Goal: Task Accomplishment & Management: Complete application form

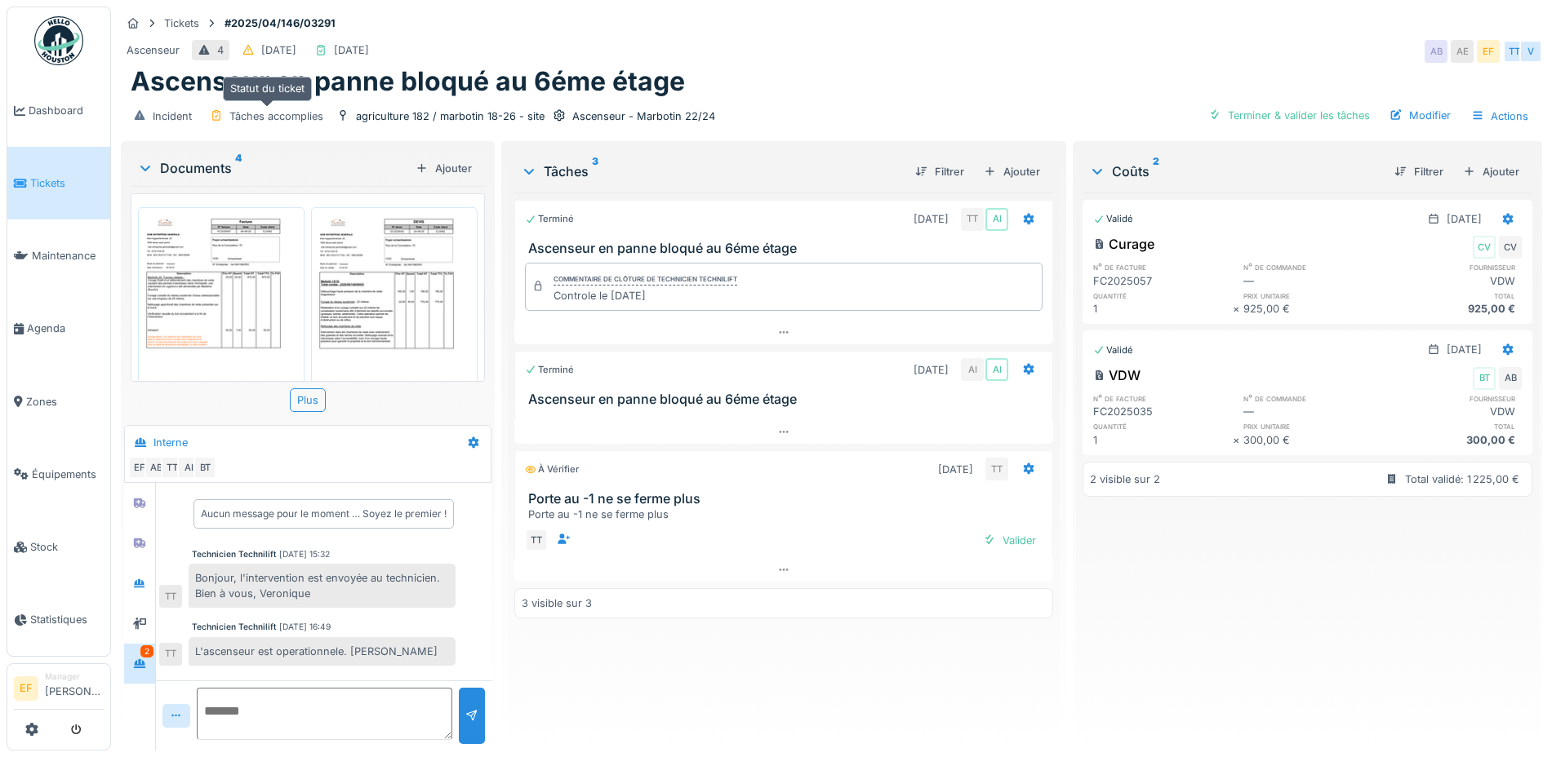
scroll to position [254, 0]
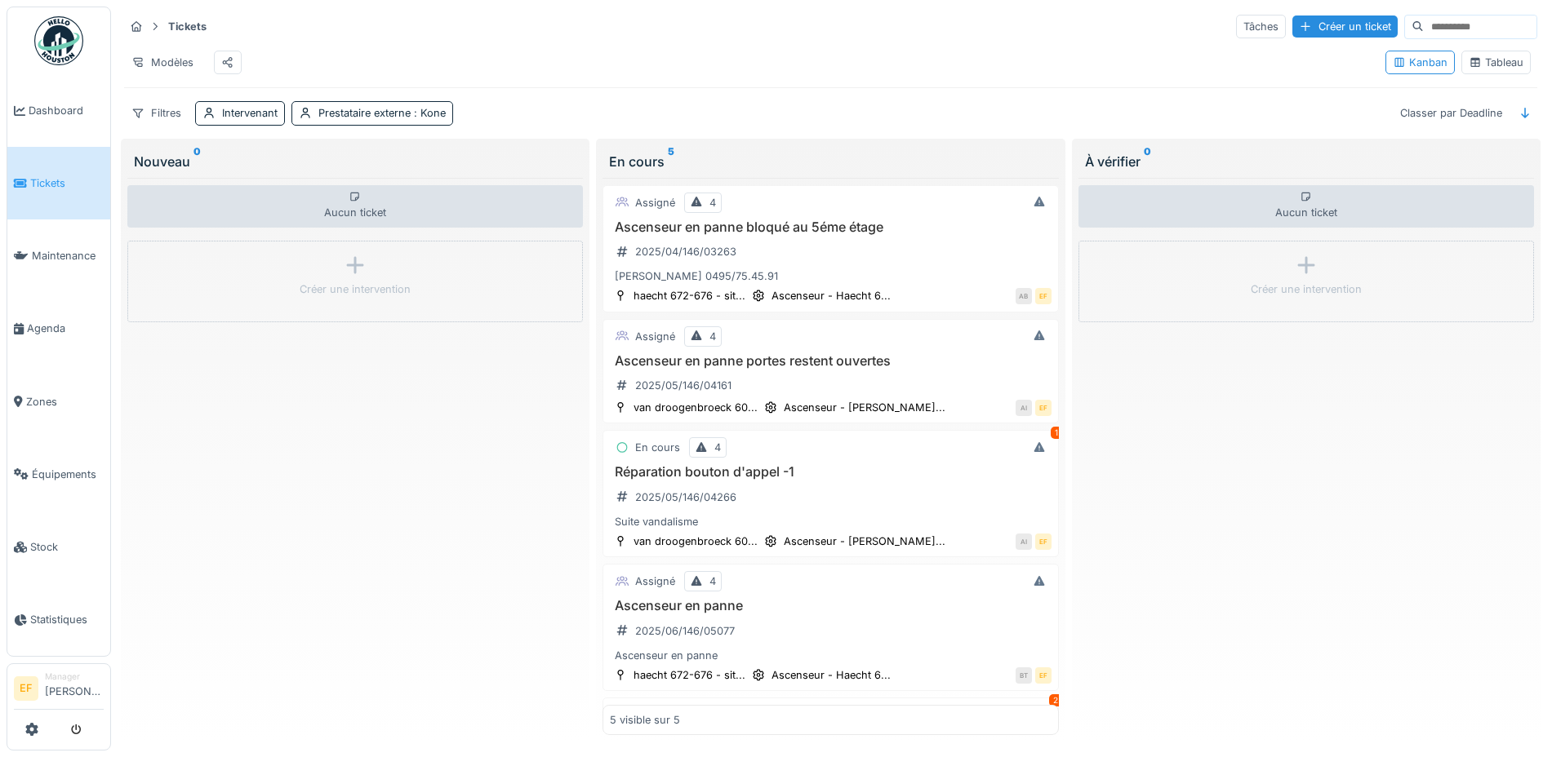
click at [1481, 70] on div "Tableau" at bounding box center [1495, 63] width 55 height 16
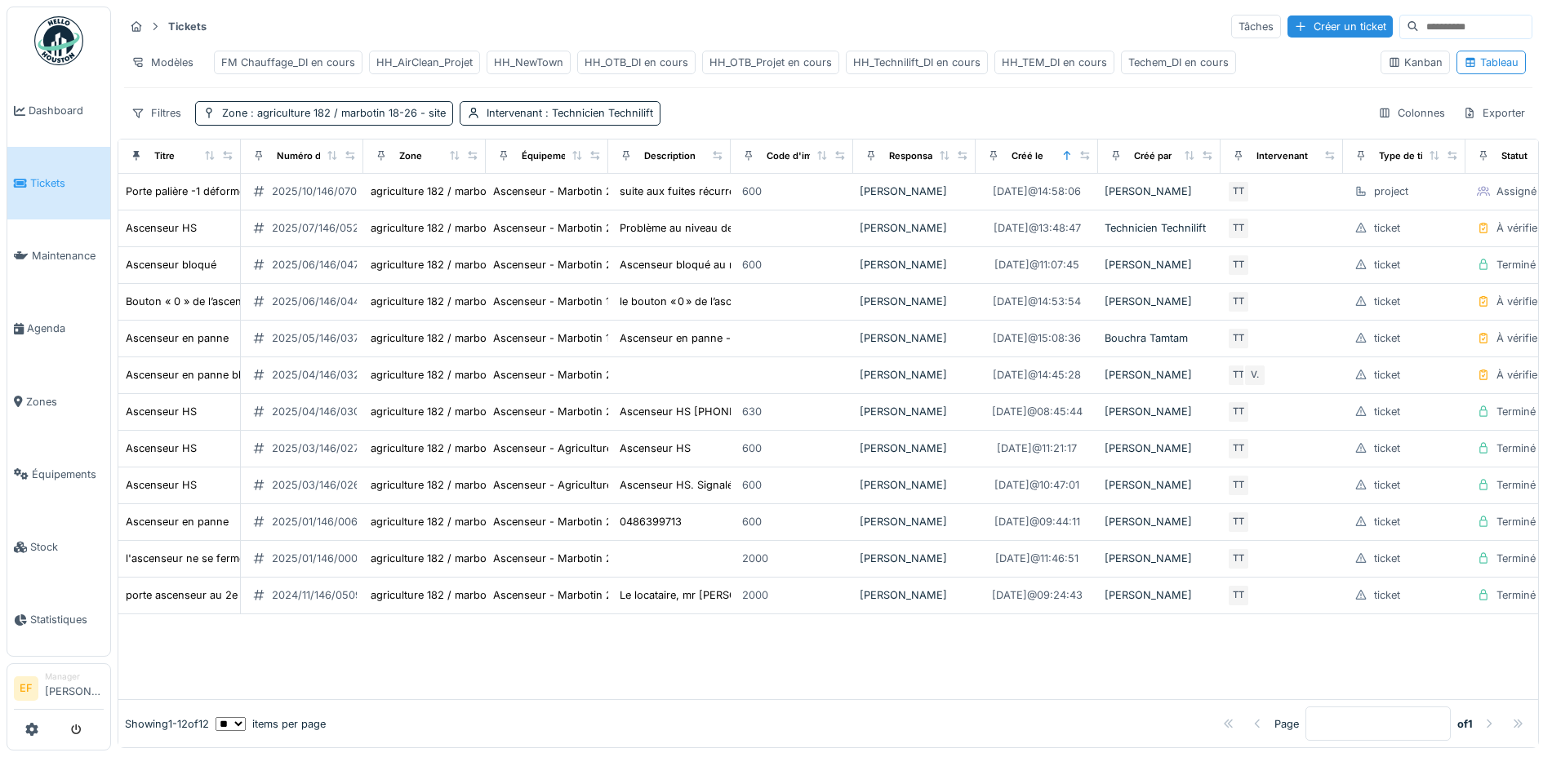
click at [1030, 61] on div "HH_TEM_DI en cours" at bounding box center [1054, 63] width 105 height 16
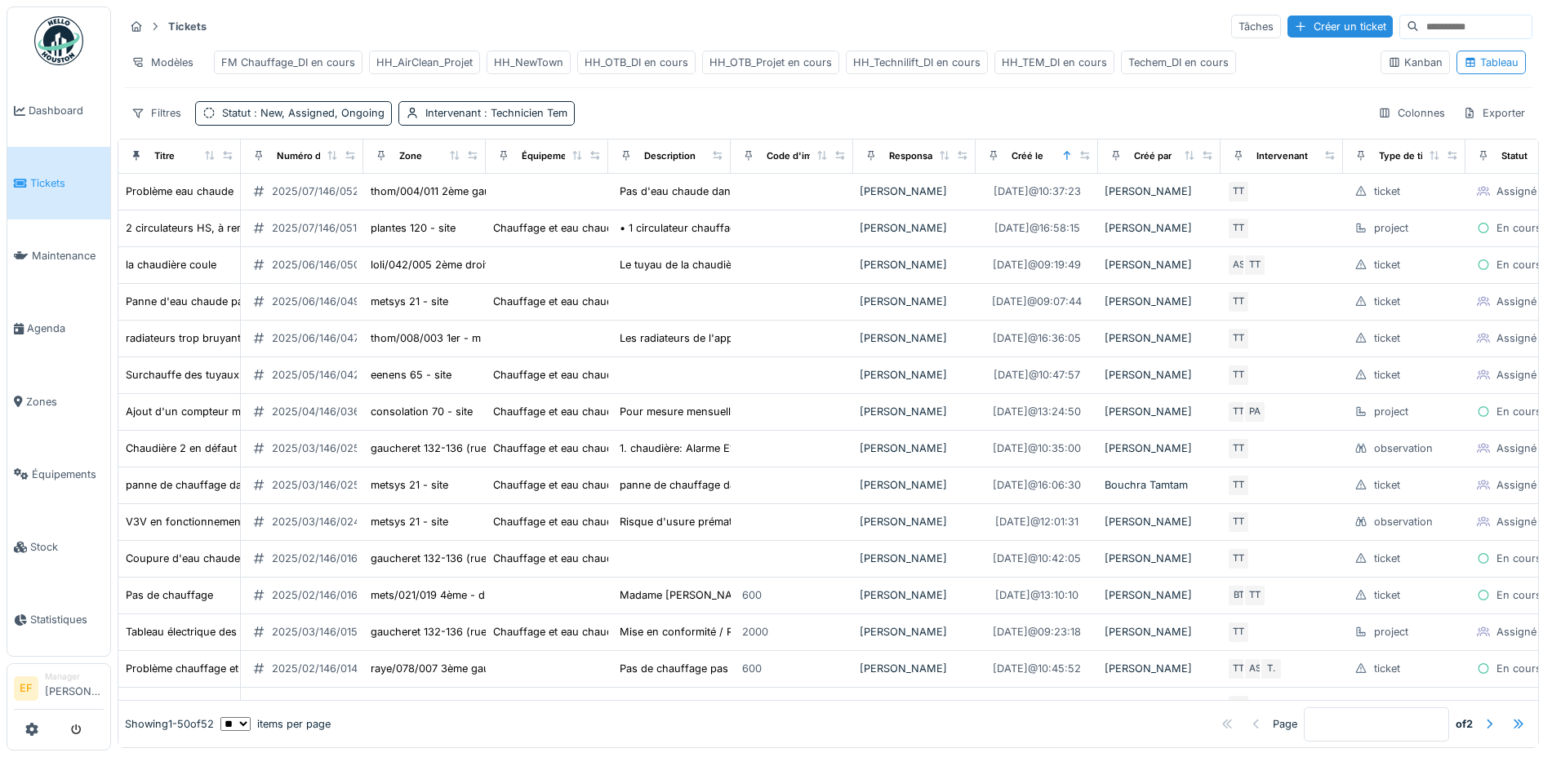
click at [674, 125] on div "Filtres Statut : New, Assigned, Ongoing Intervenant : Technicien Tem Colonnes E…" at bounding box center [828, 113] width 1408 height 24
click at [313, 119] on span ": New, Assigned, Ongoing" at bounding box center [318, 113] width 134 height 12
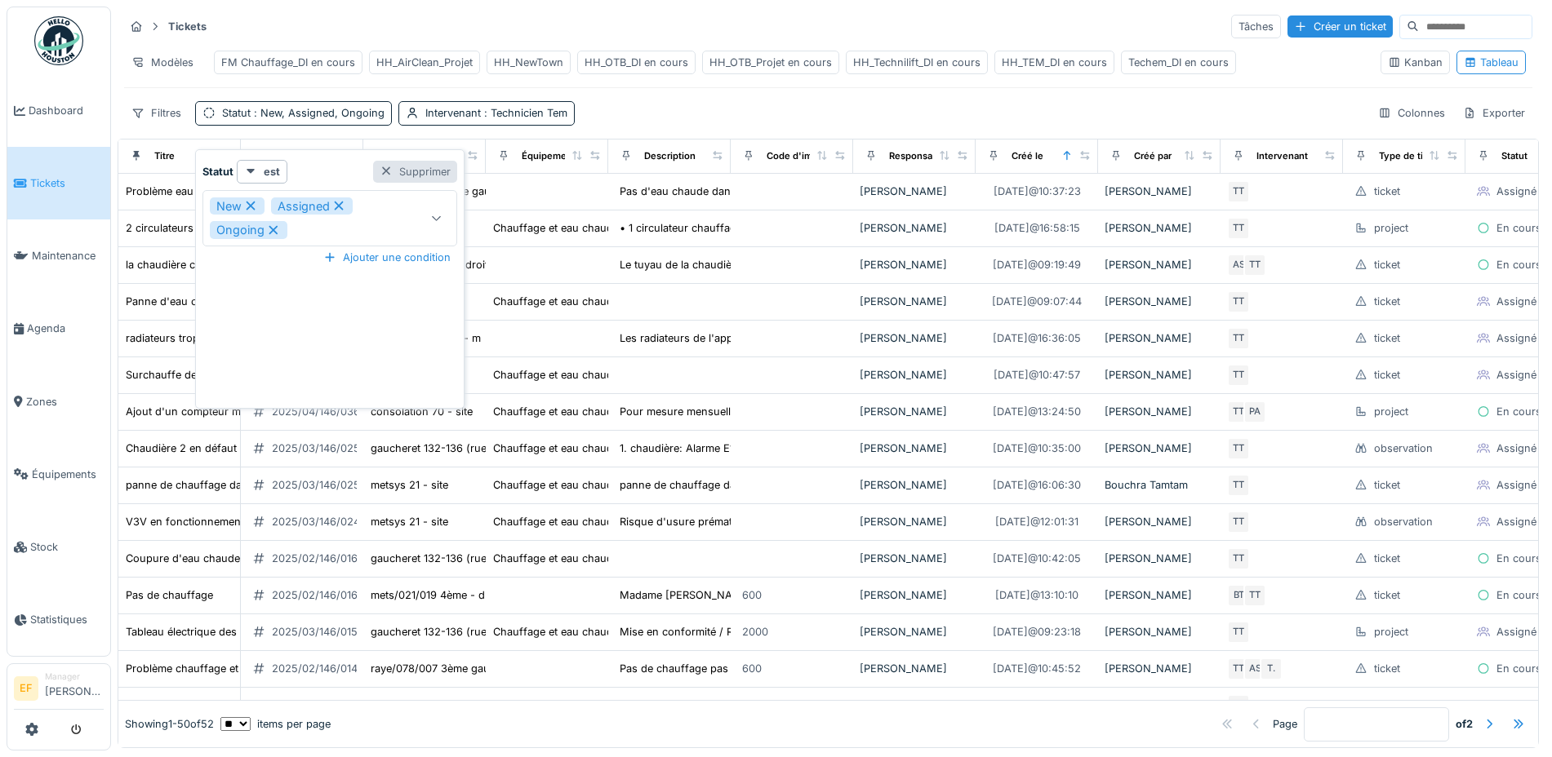
click at [424, 171] on div "Supprimer" at bounding box center [415, 172] width 84 height 22
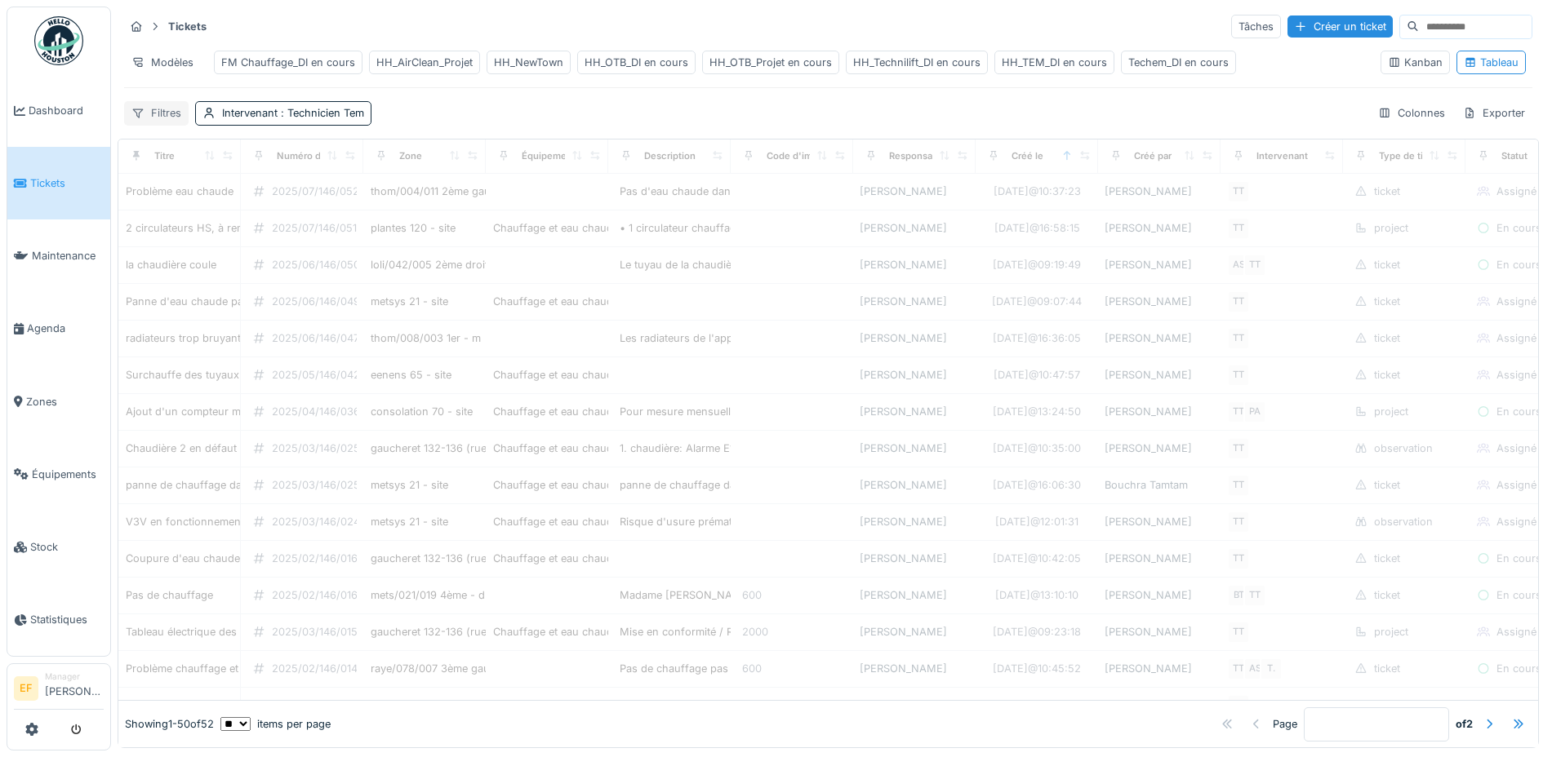
click at [157, 125] on div "Filtres" at bounding box center [156, 113] width 64 height 24
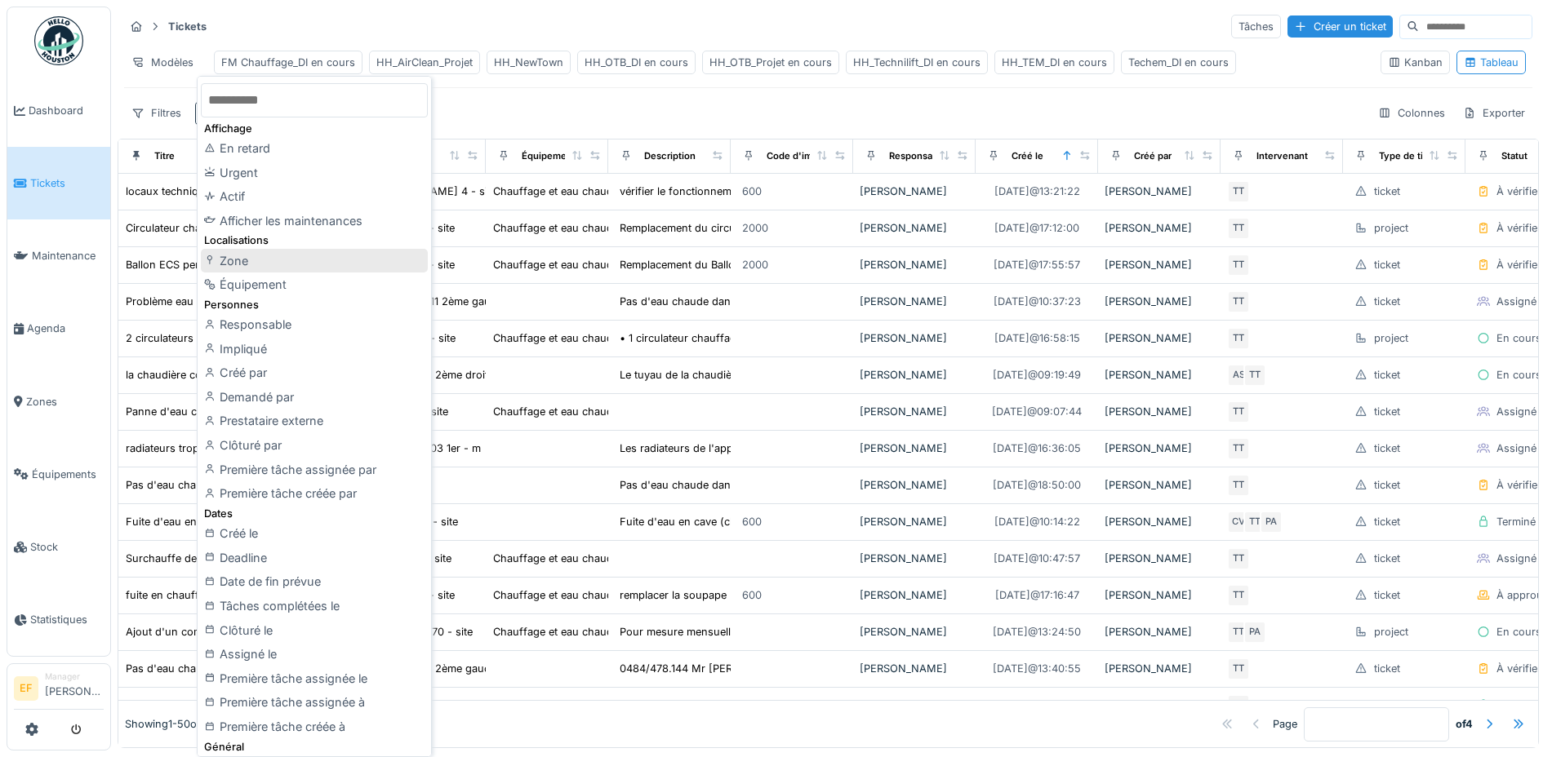
click at [242, 260] on div "Zone" at bounding box center [314, 261] width 227 height 24
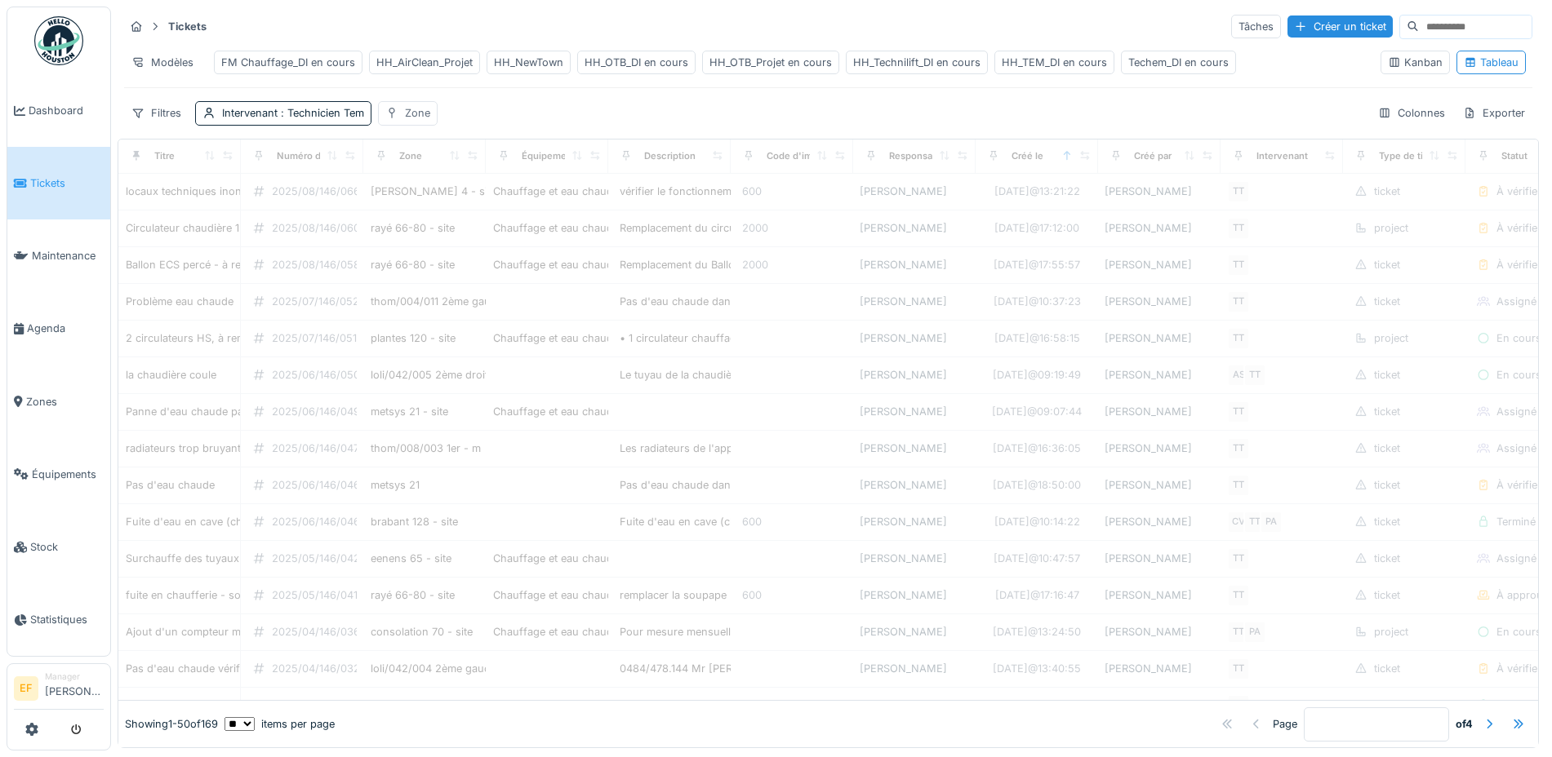
click at [415, 121] on div "Zone" at bounding box center [417, 113] width 25 height 16
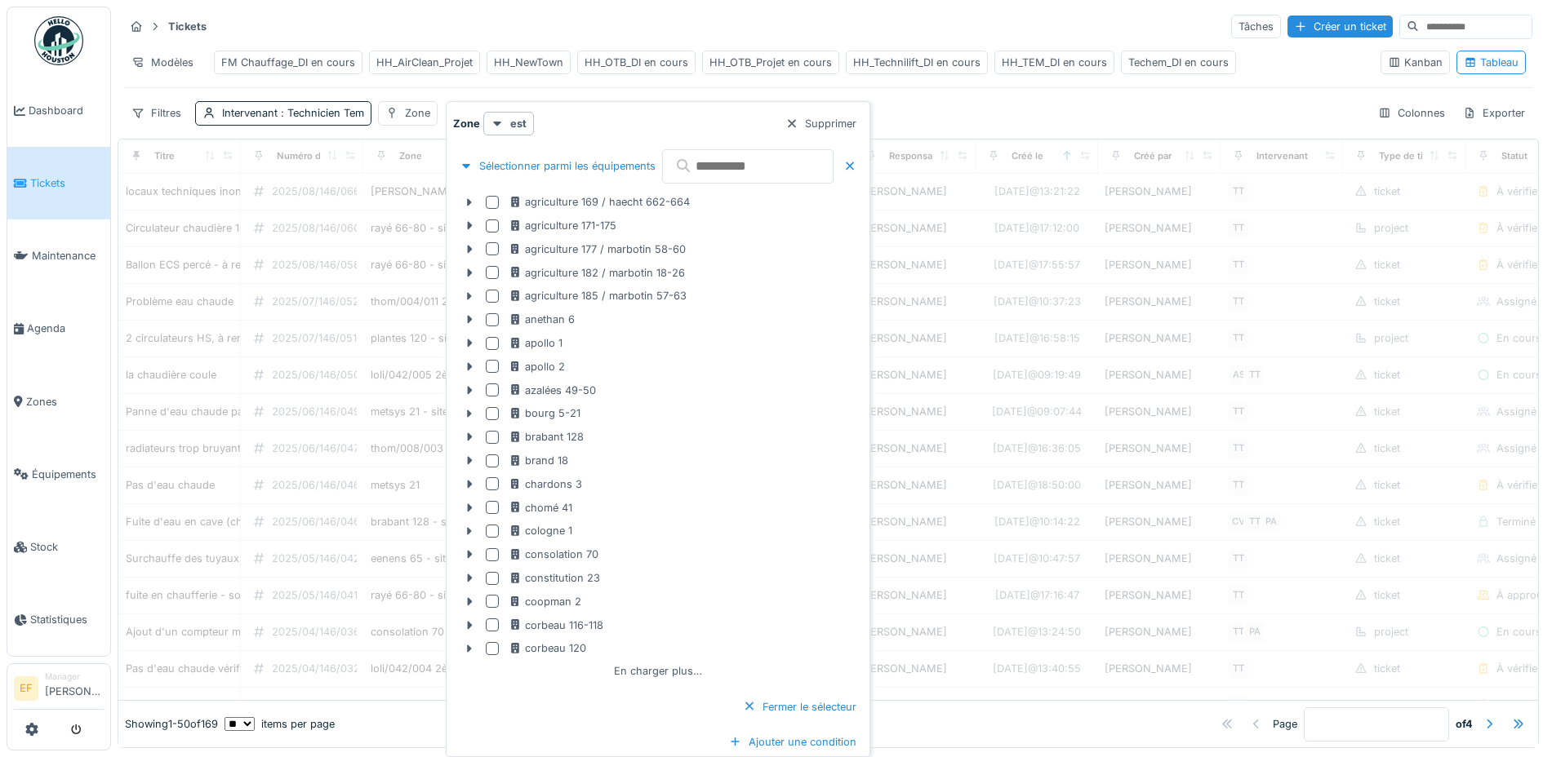
click at [717, 218] on div "agriculture 171-175" at bounding box center [684, 226] width 351 height 16
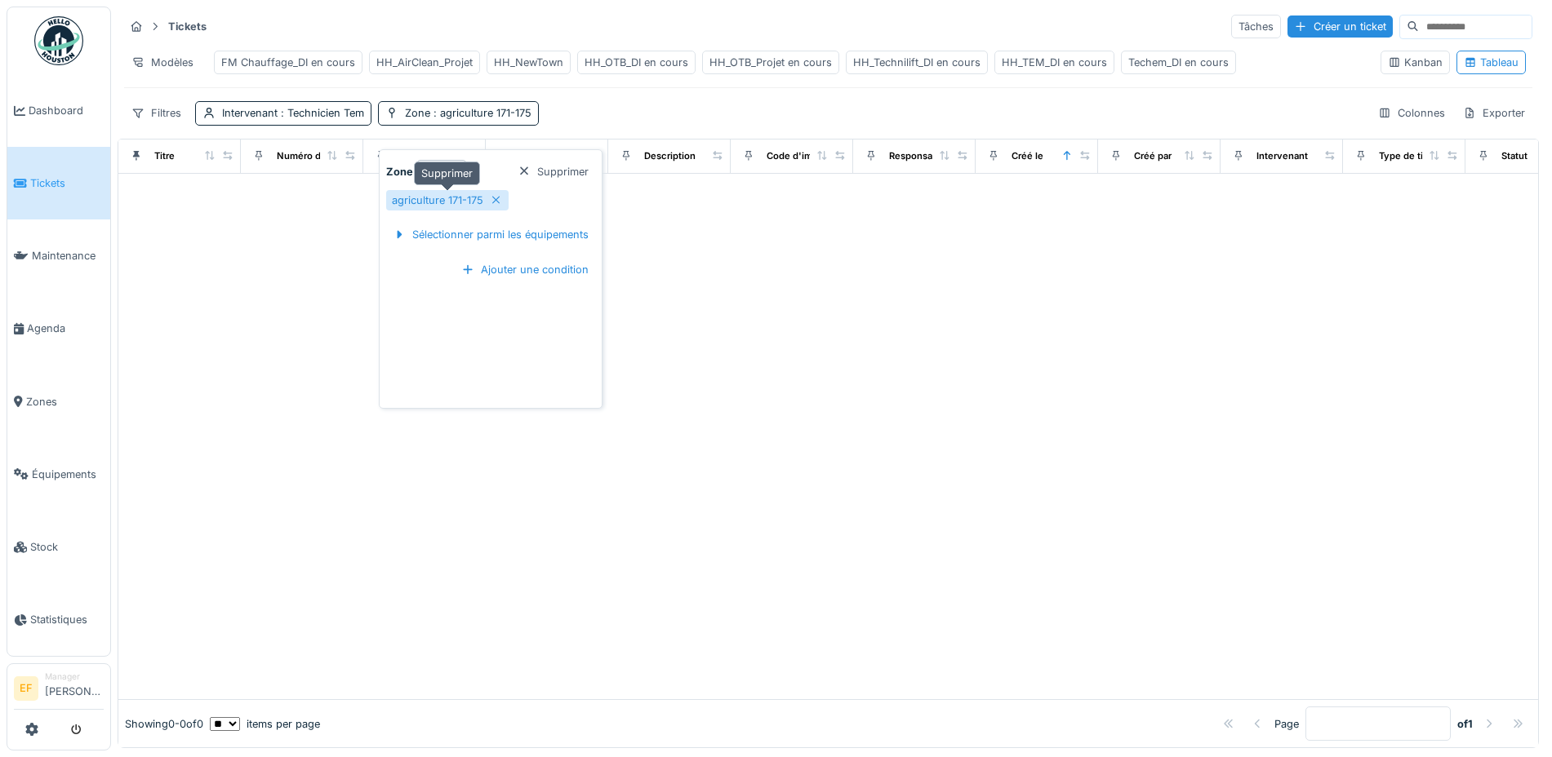
click at [495, 196] on icon at bounding box center [496, 200] width 13 height 11
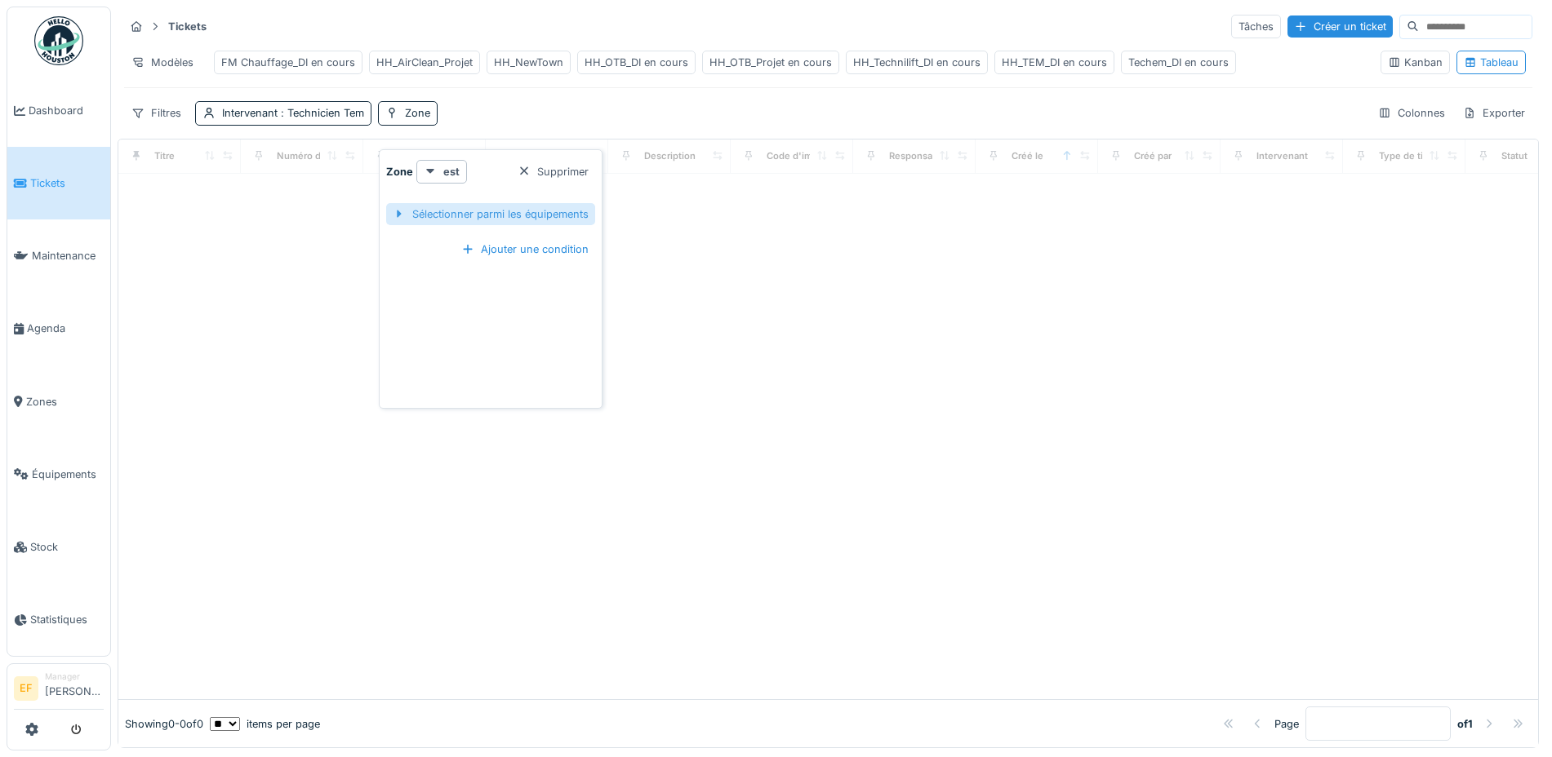
click at [477, 213] on div "Sélectionner parmi les équipements" at bounding box center [490, 214] width 209 height 22
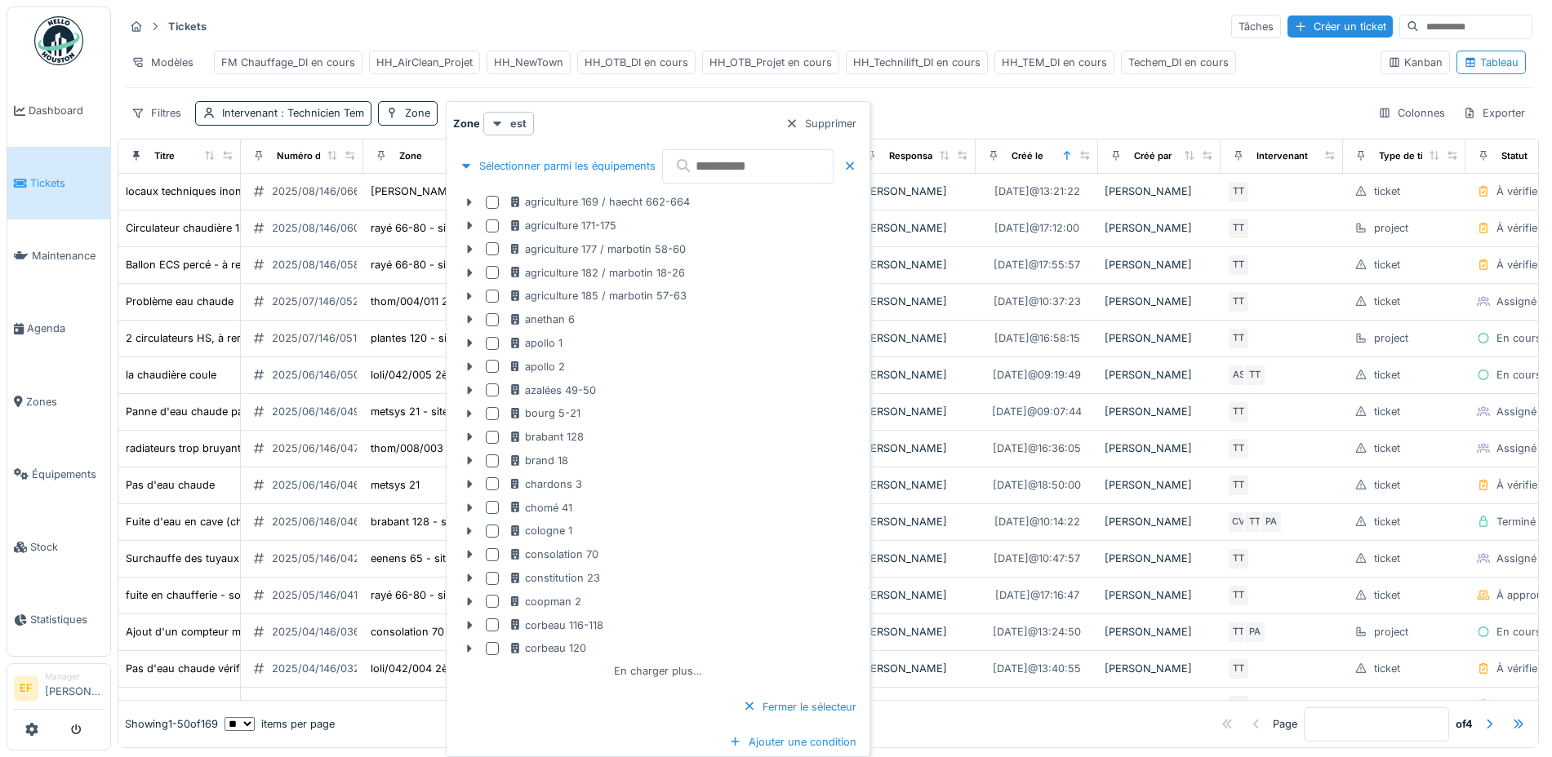
click at [748, 167] on input "text" at bounding box center [747, 166] width 171 height 34
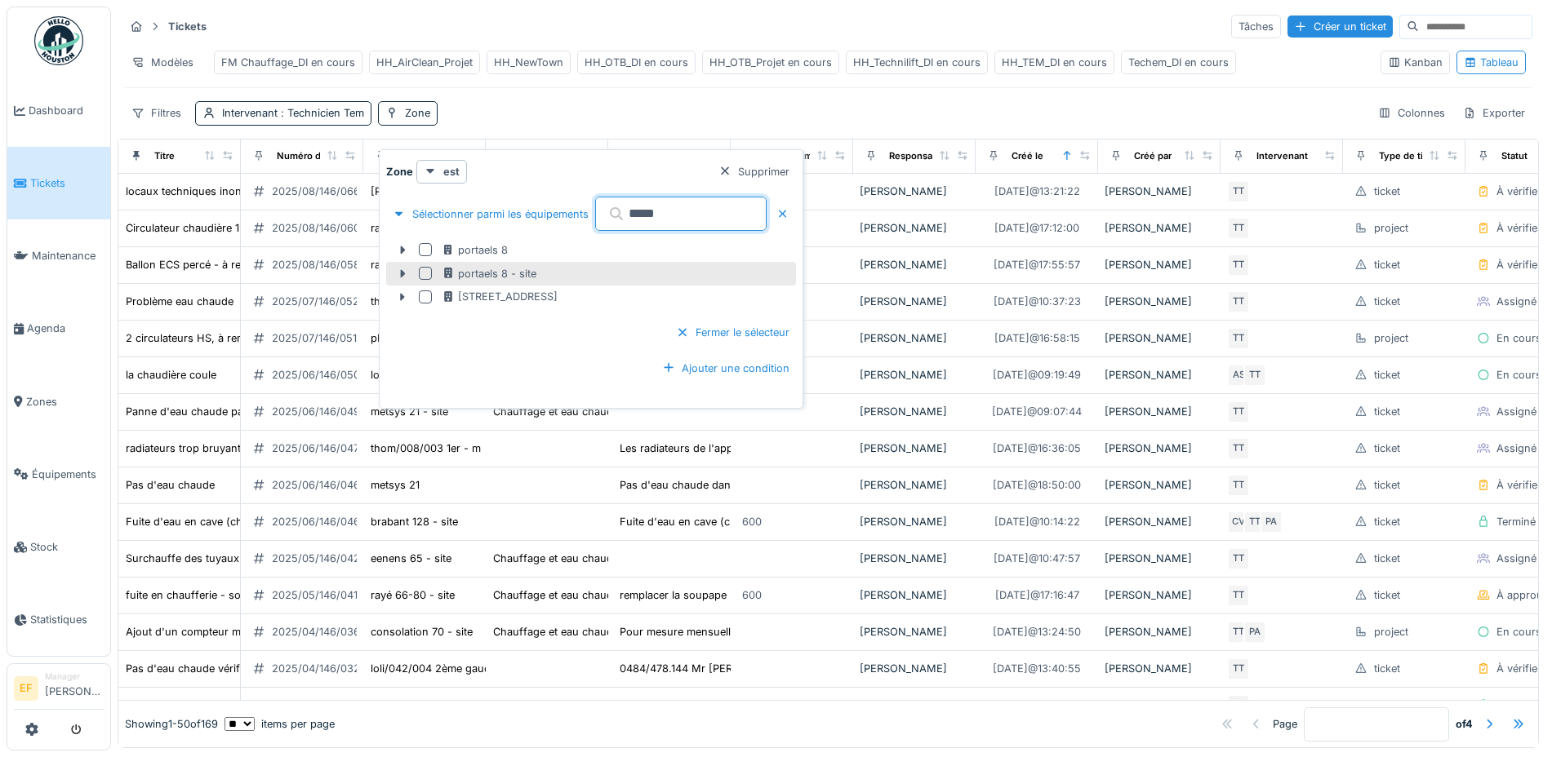
type input "*****"
click at [424, 273] on div at bounding box center [425, 273] width 13 height 13
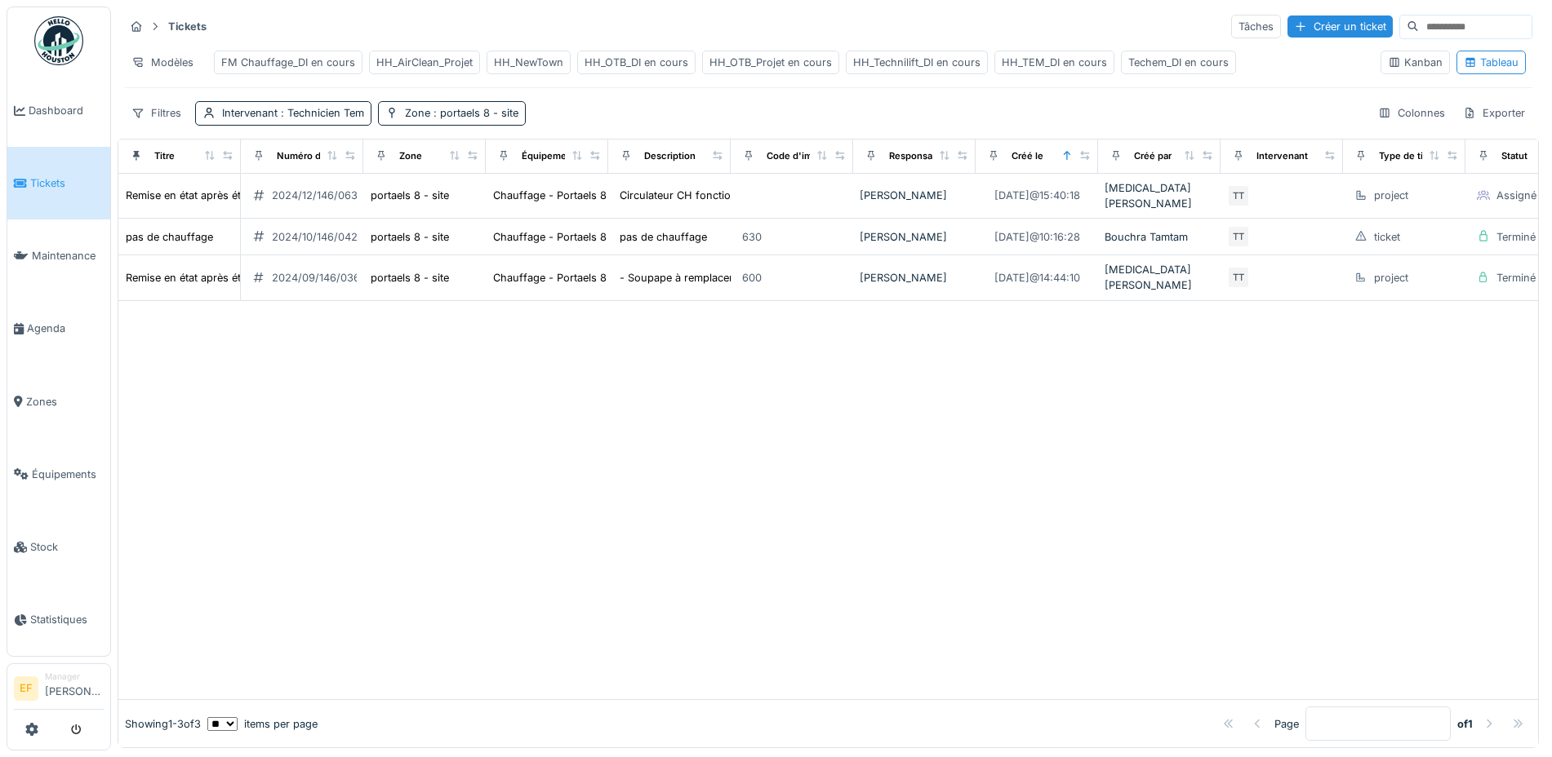
click at [821, 125] on div "Filtres Intervenant : Technicien Tem Zone : portaels 8 - site Colonnes Exporter" at bounding box center [828, 113] width 1408 height 24
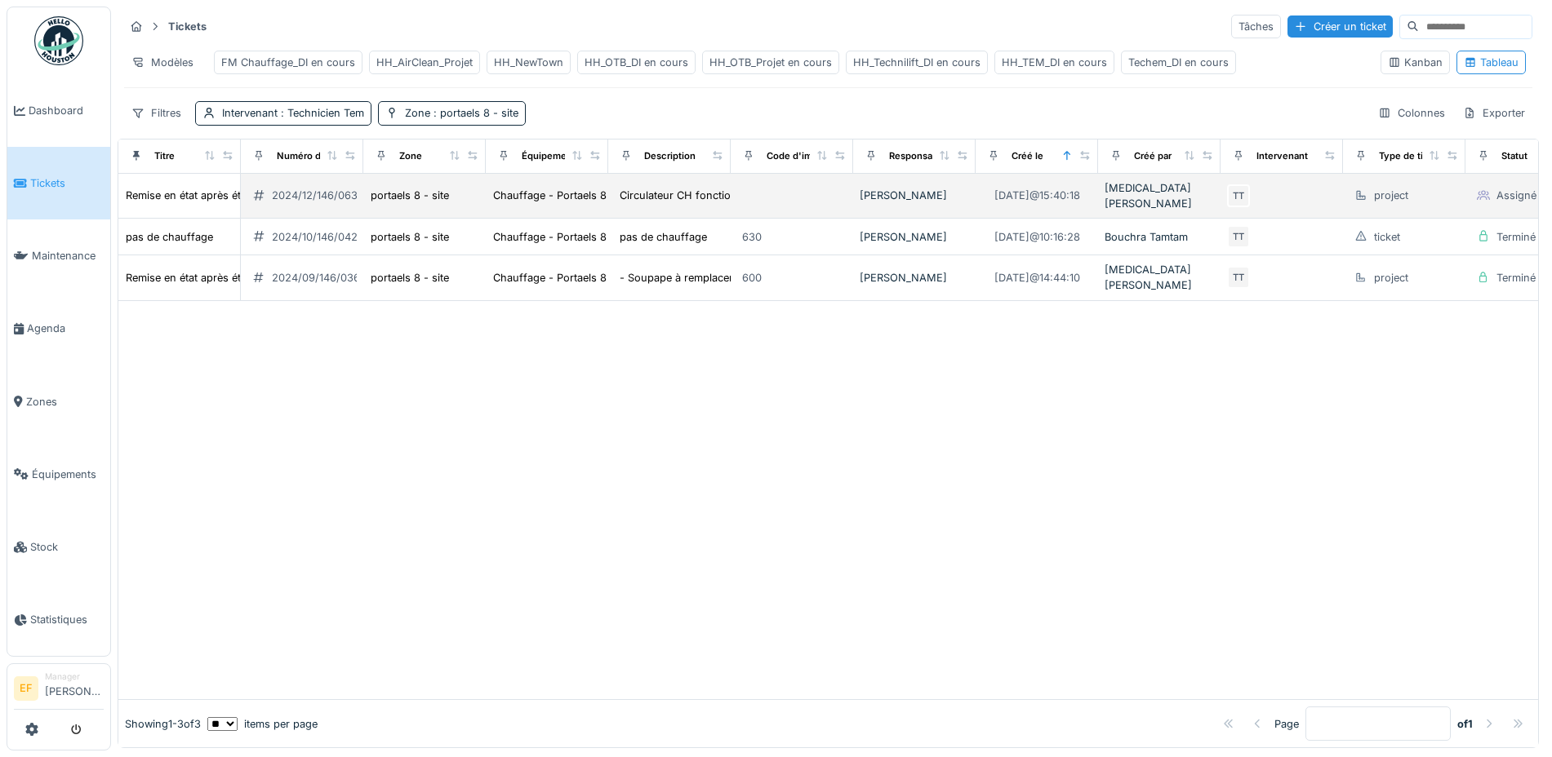
click at [304, 202] on div "2024/12/146/06364" at bounding box center [321, 196] width 99 height 16
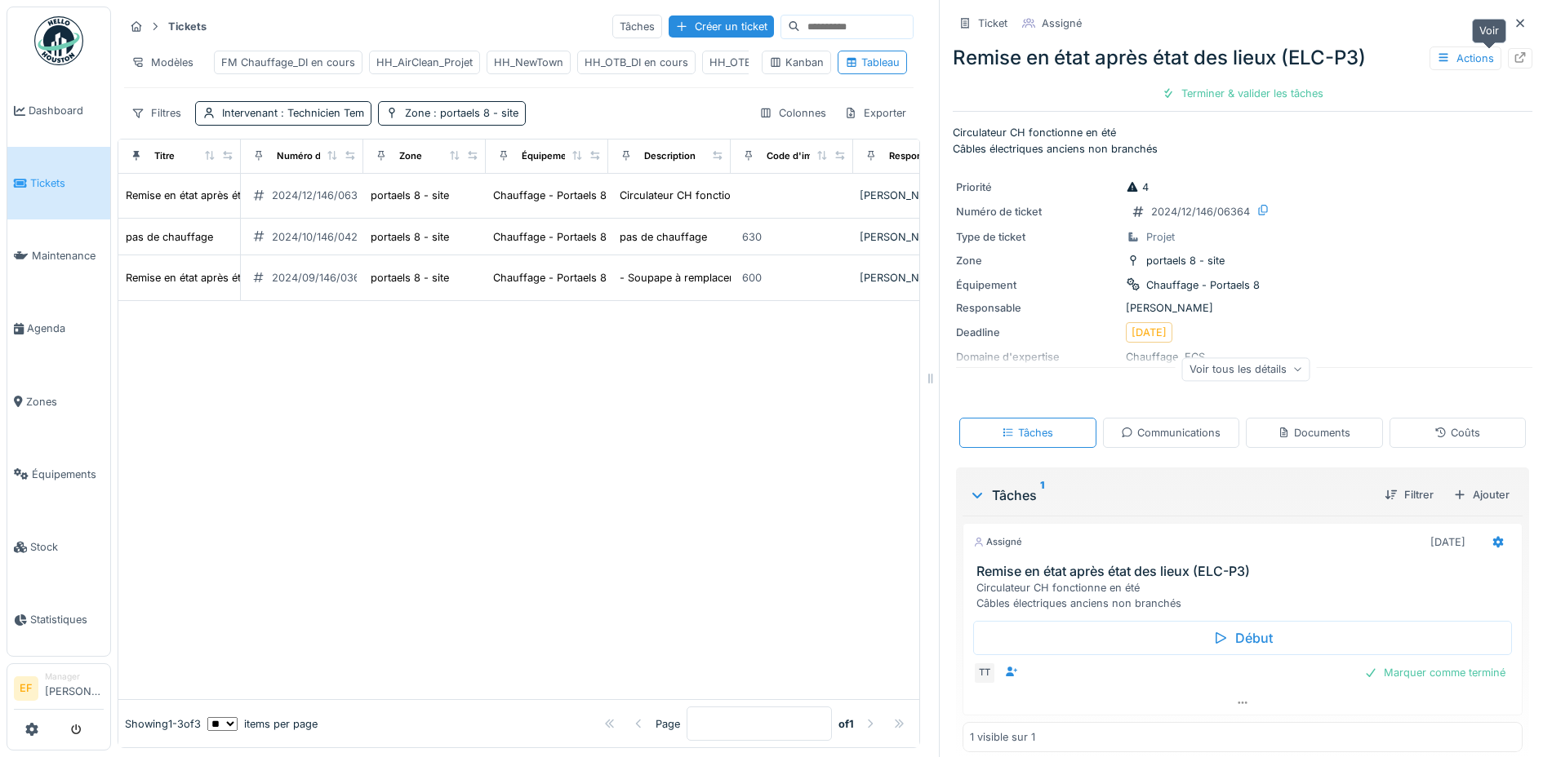
click at [1508, 54] on div at bounding box center [1520, 58] width 24 height 20
click at [690, 431] on div at bounding box center [518, 500] width 801 height 399
click at [431, 404] on div at bounding box center [518, 500] width 801 height 399
drag, startPoint x: 510, startPoint y: 415, endPoint x: 512, endPoint y: 400, distance: 14.8
click at [510, 411] on div at bounding box center [518, 500] width 801 height 399
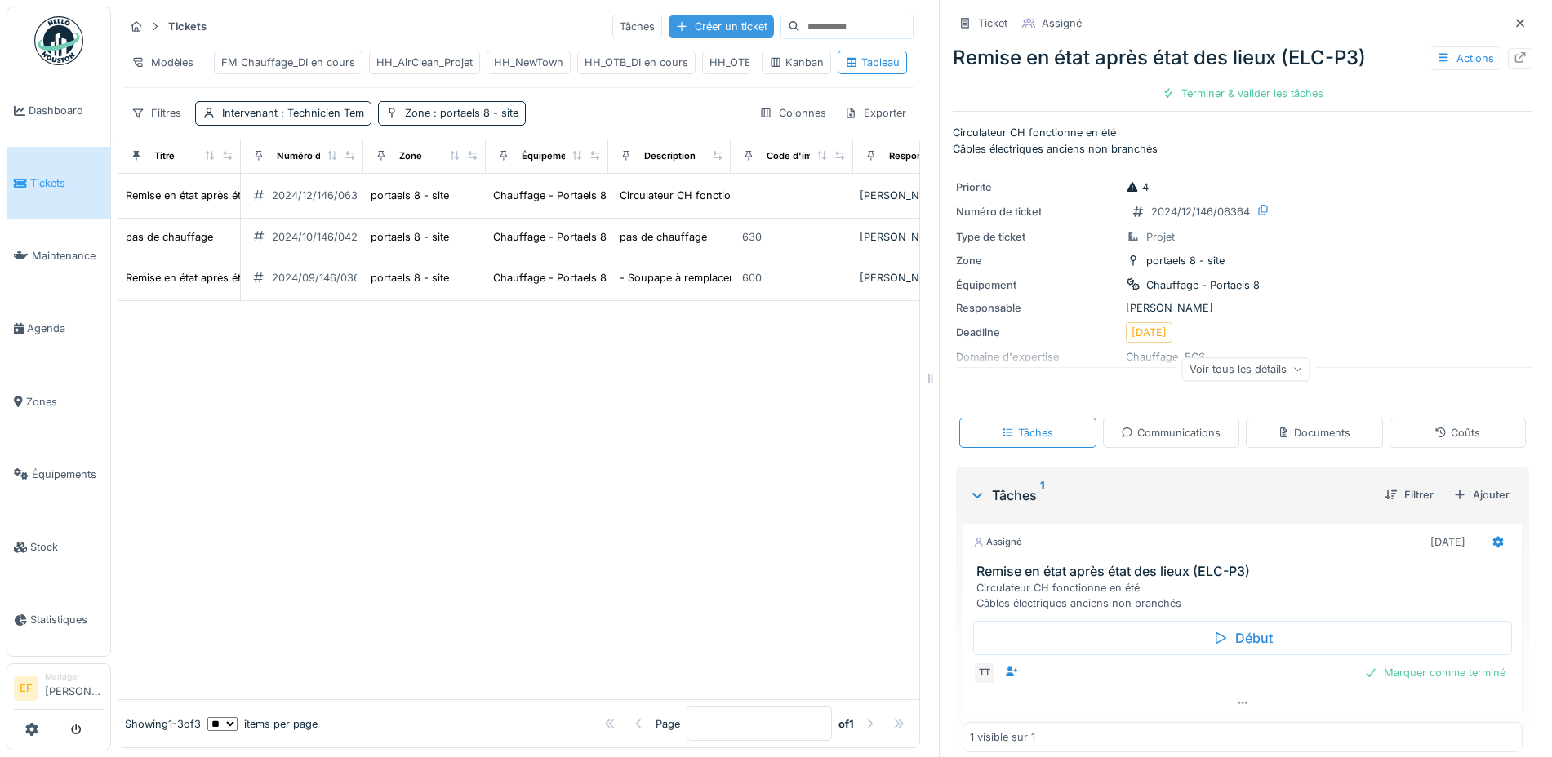
click at [669, 29] on div "Créer un ticket" at bounding box center [721, 27] width 105 height 22
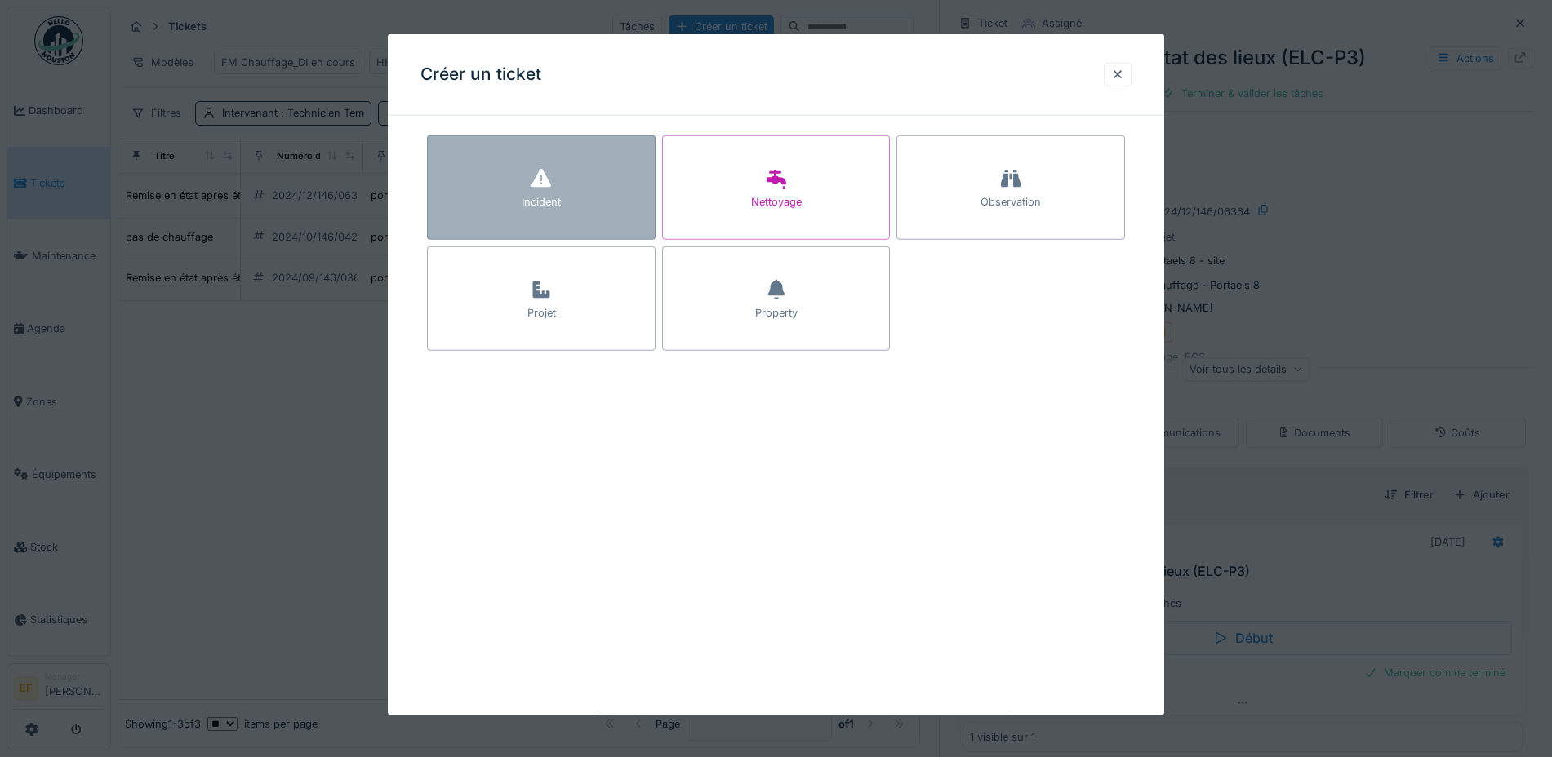
click at [545, 178] on icon at bounding box center [541, 178] width 20 height 19
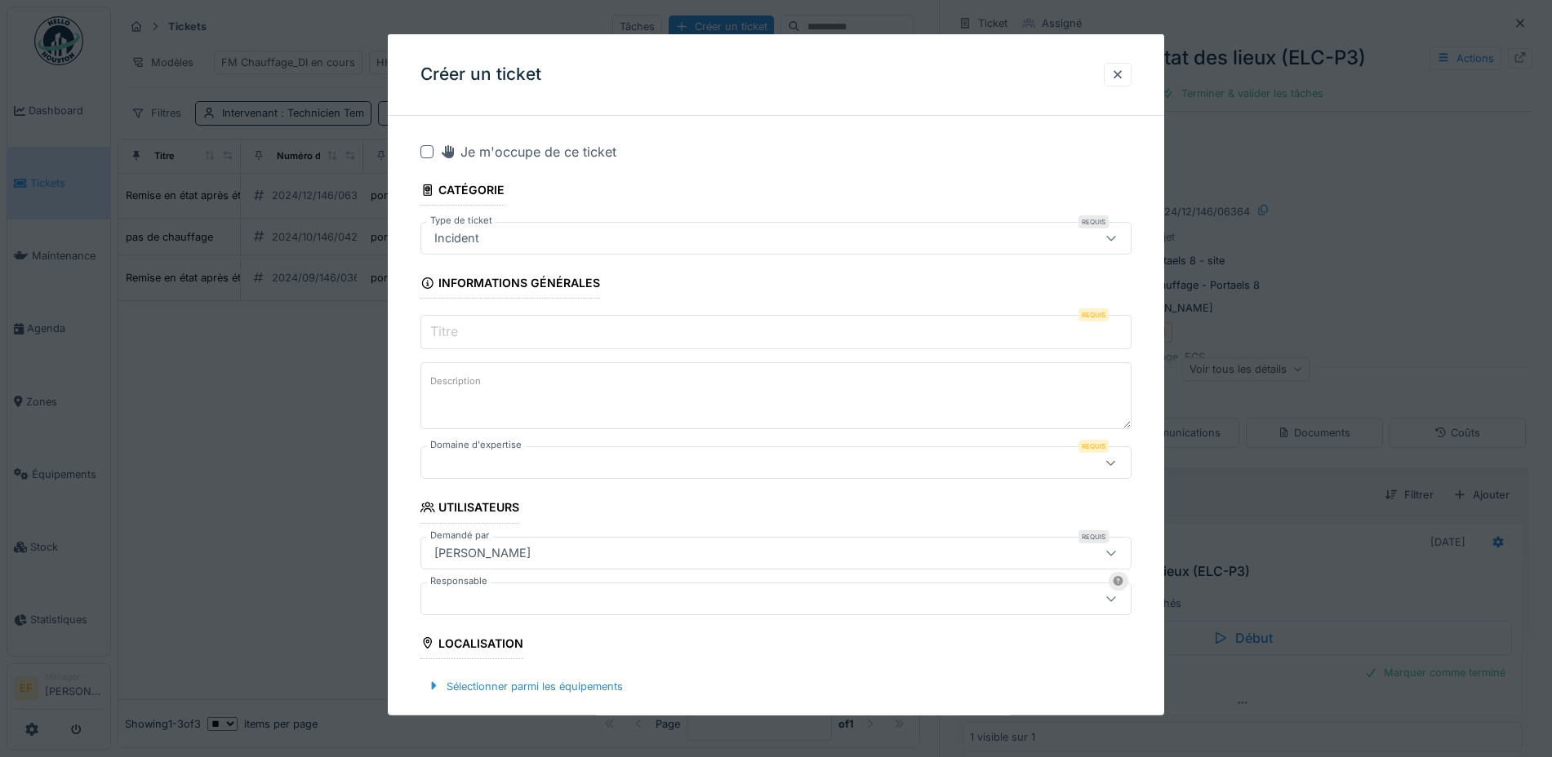
click at [1115, 238] on icon at bounding box center [1110, 238] width 9 height 5
click at [1115, 237] on icon at bounding box center [1110, 237] width 9 height 5
click at [486, 333] on input "Titre" at bounding box center [775, 332] width 711 height 34
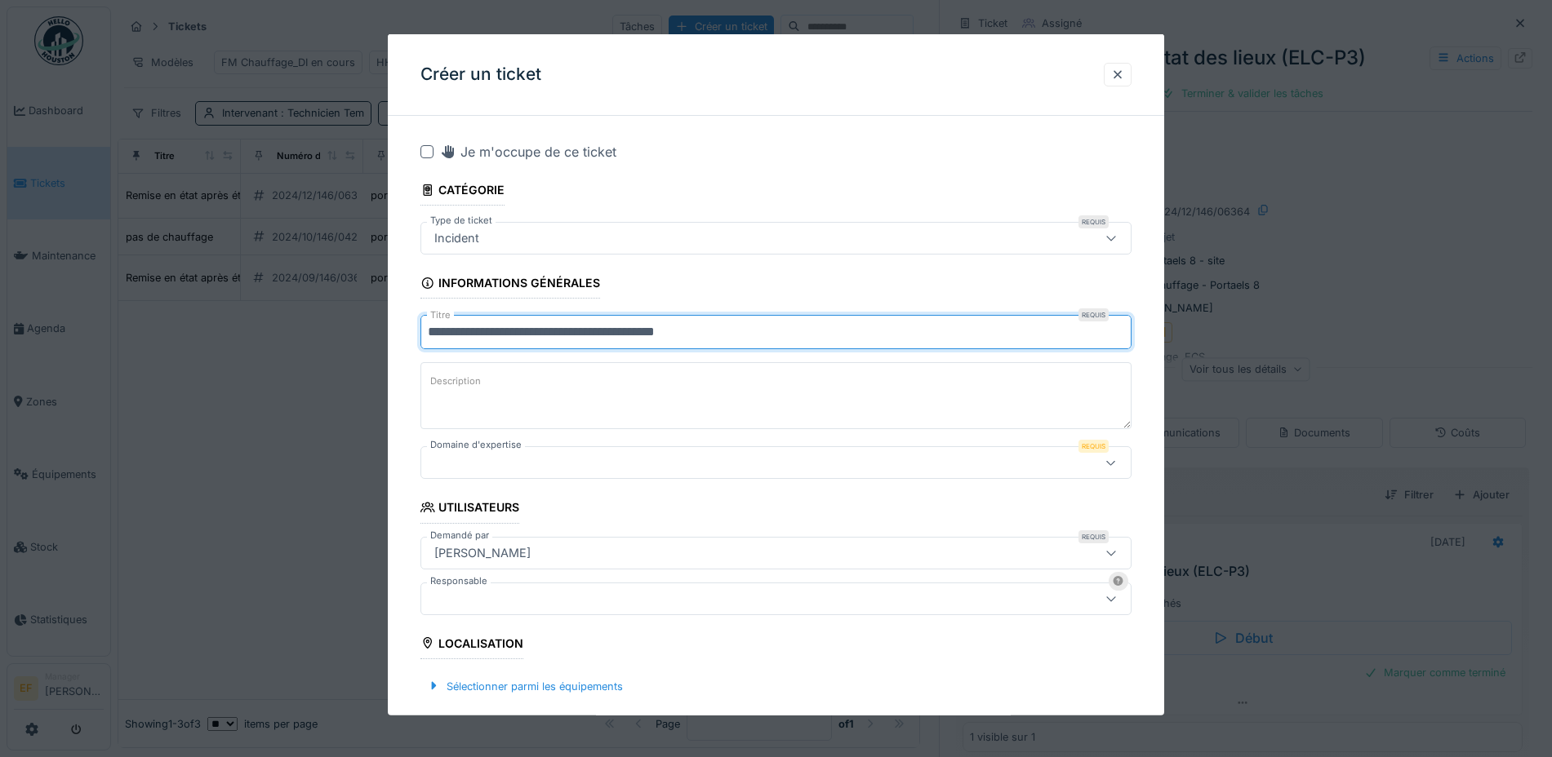
type input "**********"
click at [1124, 74] on div at bounding box center [1117, 75] width 13 height 16
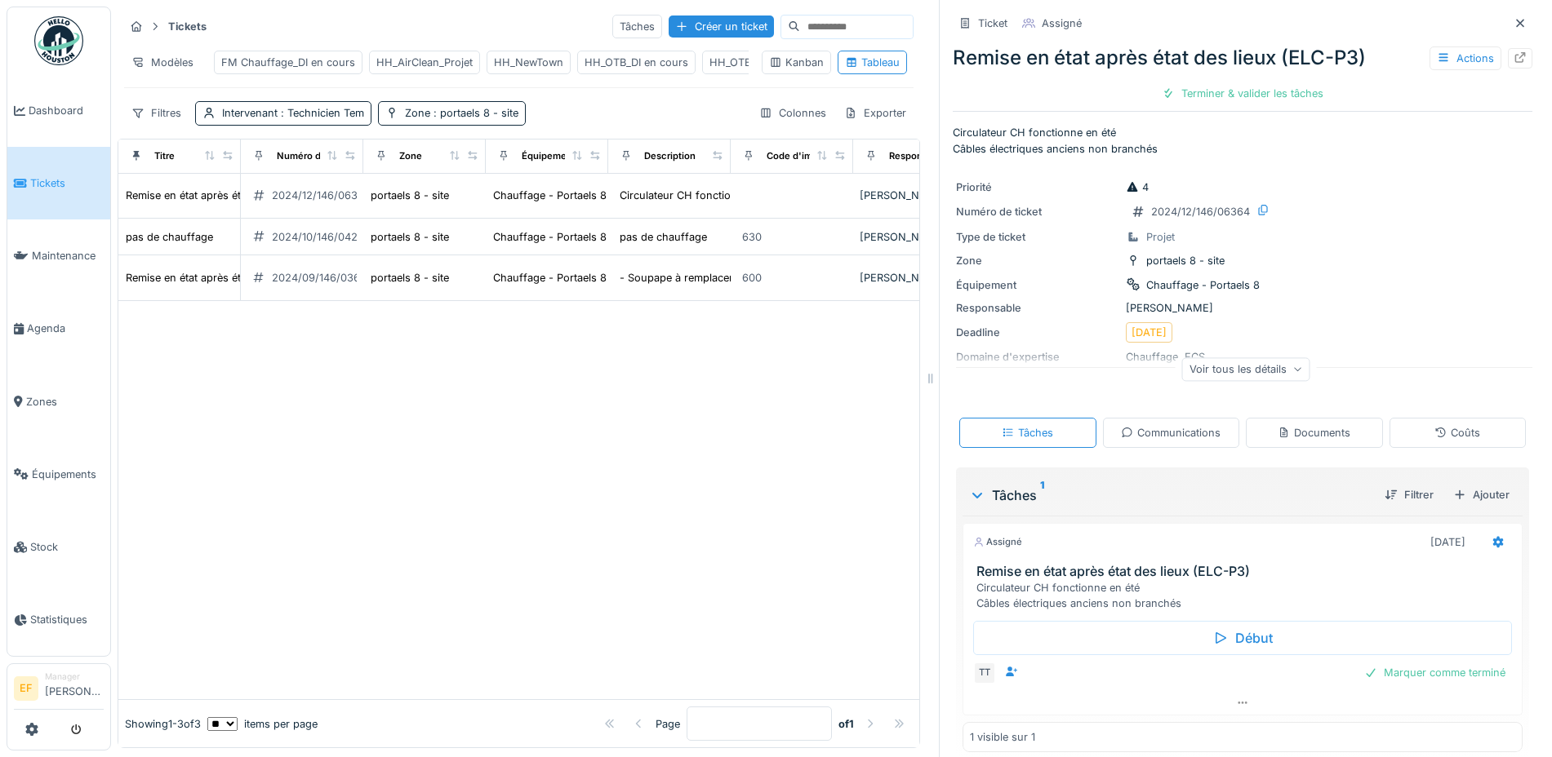
click at [417, 487] on div at bounding box center [518, 500] width 801 height 399
click at [469, 125] on div "Zone : portaels 8 - site" at bounding box center [452, 113] width 148 height 24
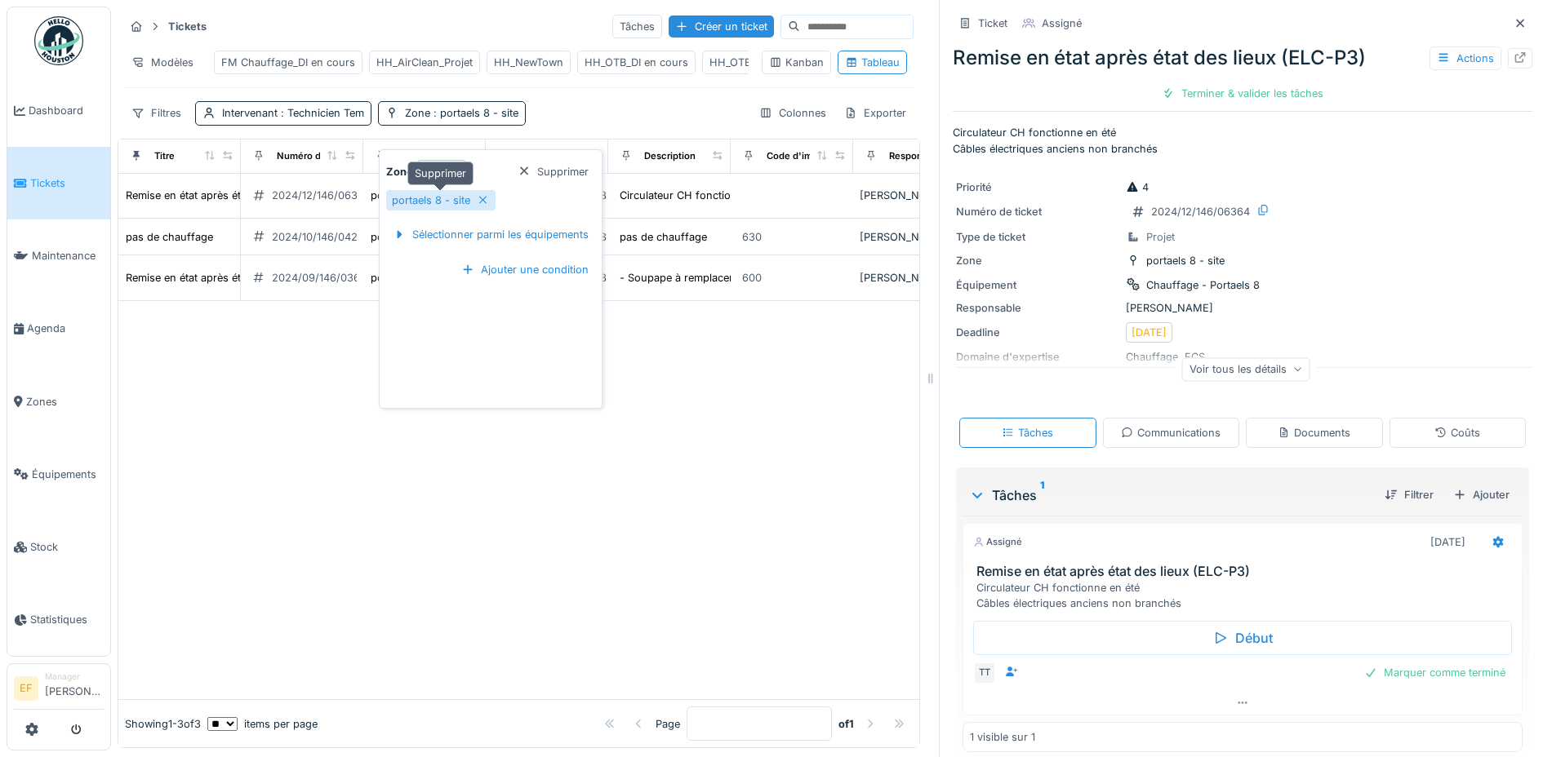
click at [489, 200] on div "portaels 8 - site" at bounding box center [440, 200] width 109 height 20
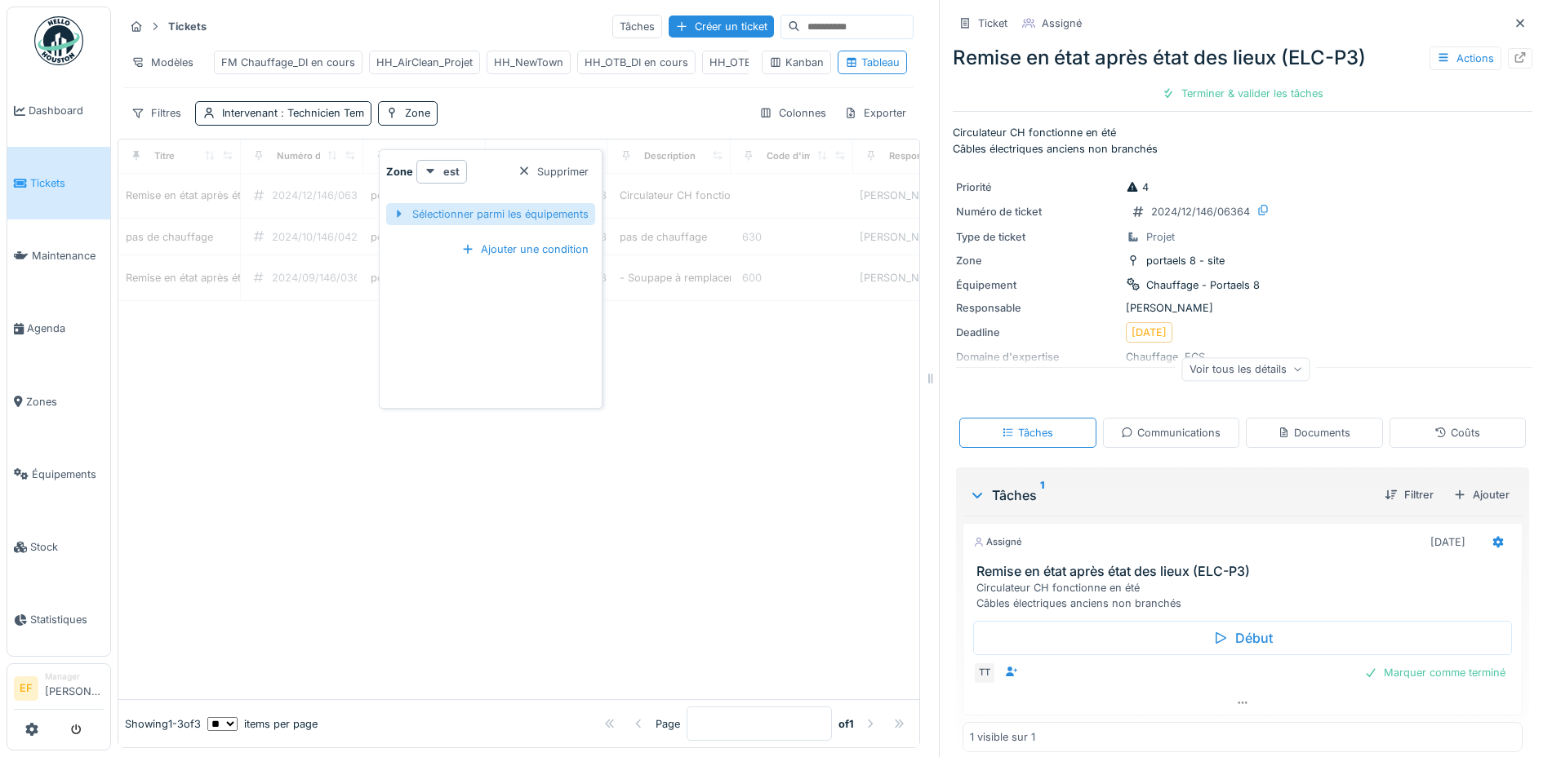
click at [522, 215] on div "Sélectionner parmi les équipements" at bounding box center [490, 214] width 209 height 22
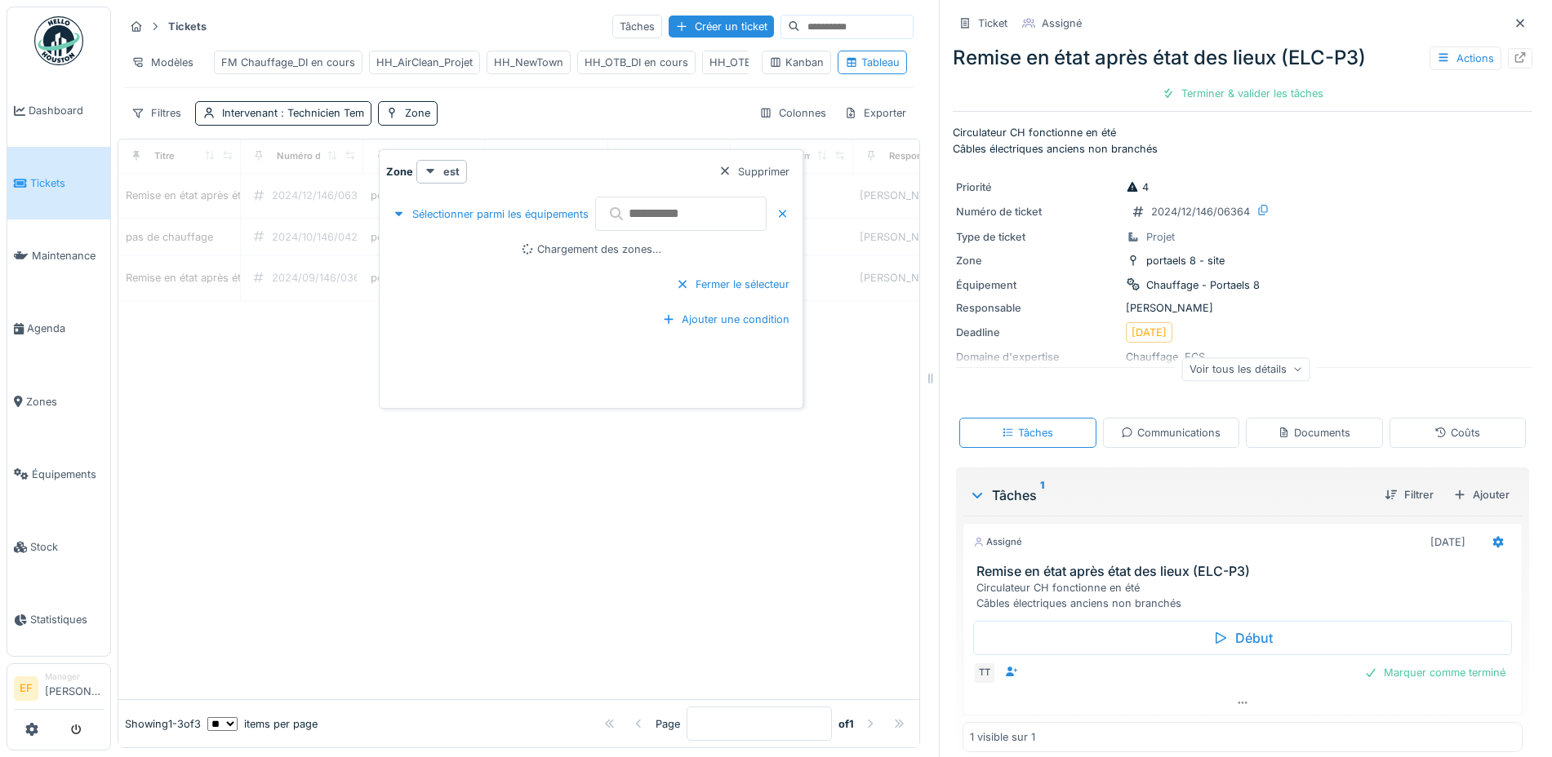
click at [665, 215] on input "text" at bounding box center [680, 214] width 171 height 34
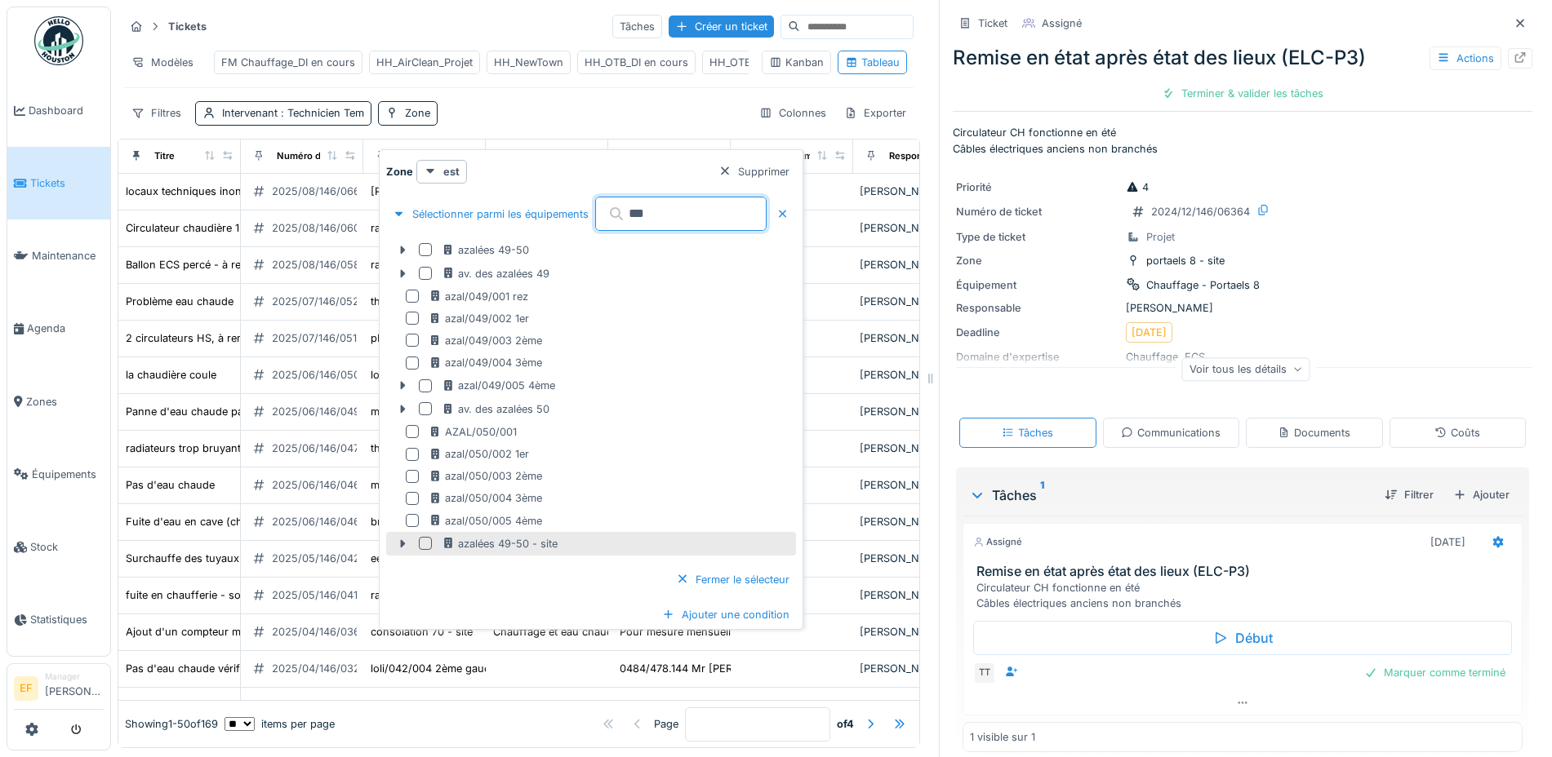
type input "***"
click at [424, 545] on div at bounding box center [425, 543] width 13 height 13
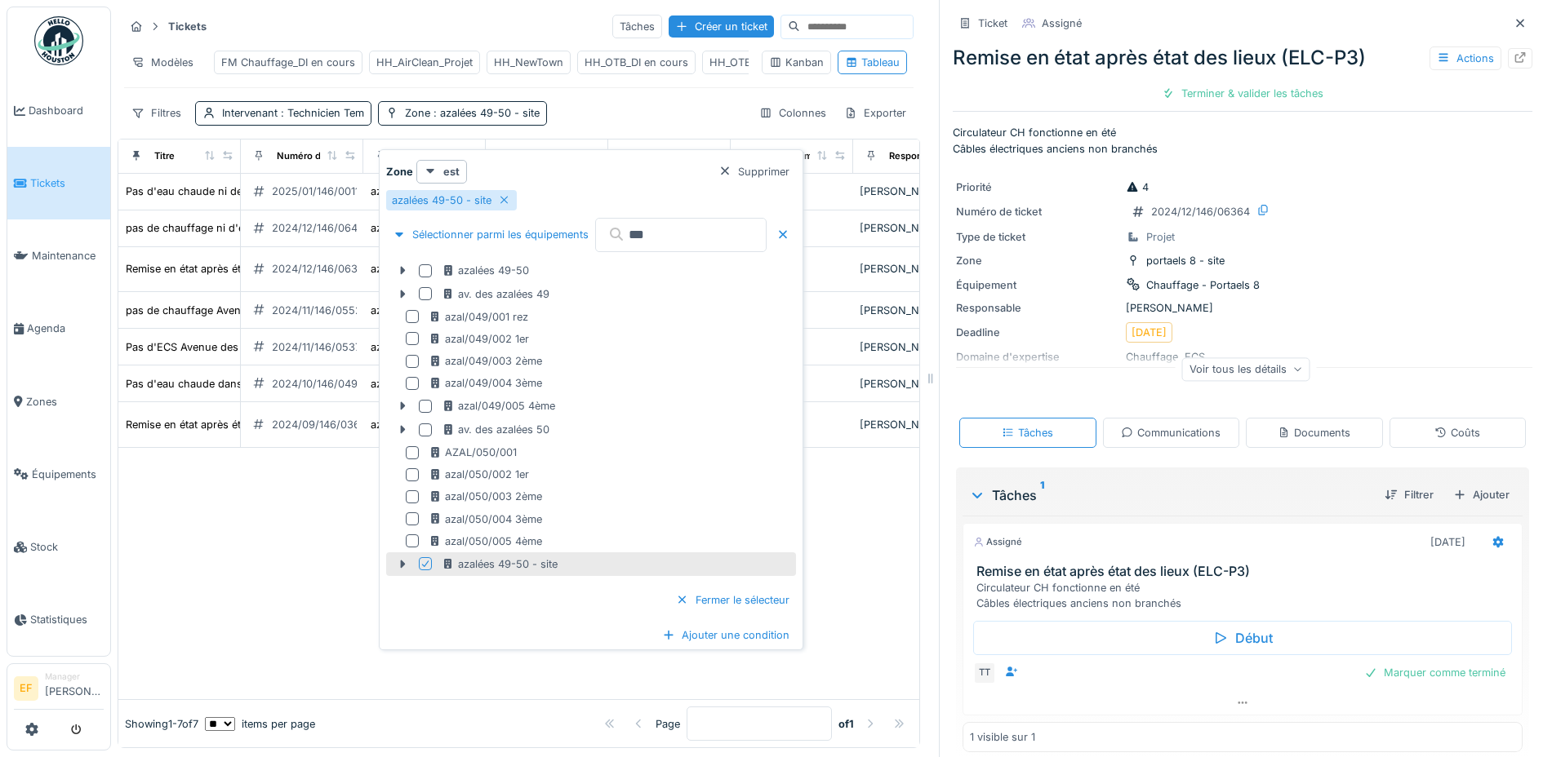
click at [292, 550] on div at bounding box center [518, 574] width 801 height 252
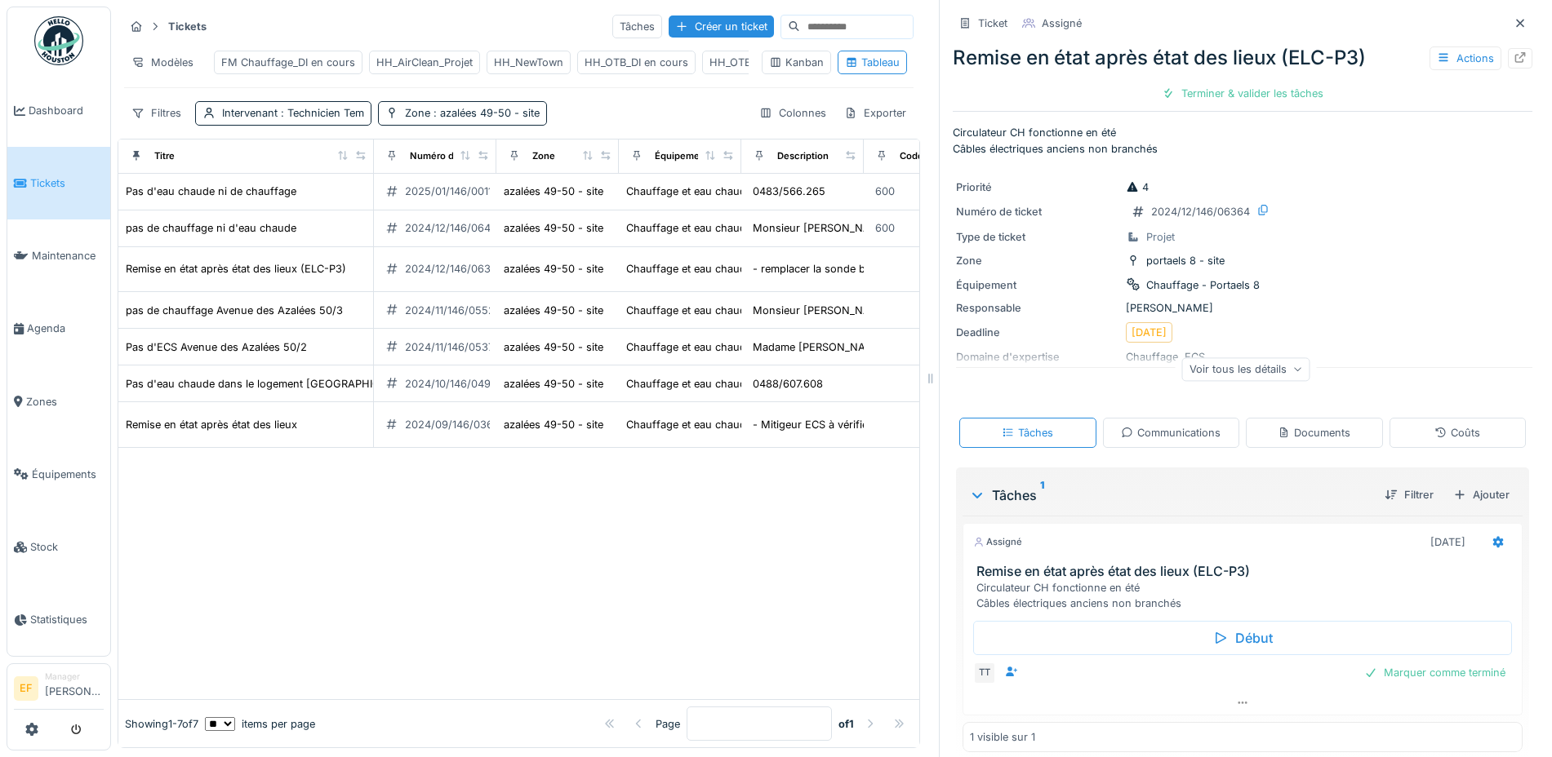
drag, startPoint x: 226, startPoint y: 173, endPoint x: 359, endPoint y: 180, distance: 133.2
click at [359, 167] on div "Titre" at bounding box center [246, 156] width 242 height 20
click at [462, 199] on div "2025/01/146/00111" at bounding box center [450, 192] width 91 height 16
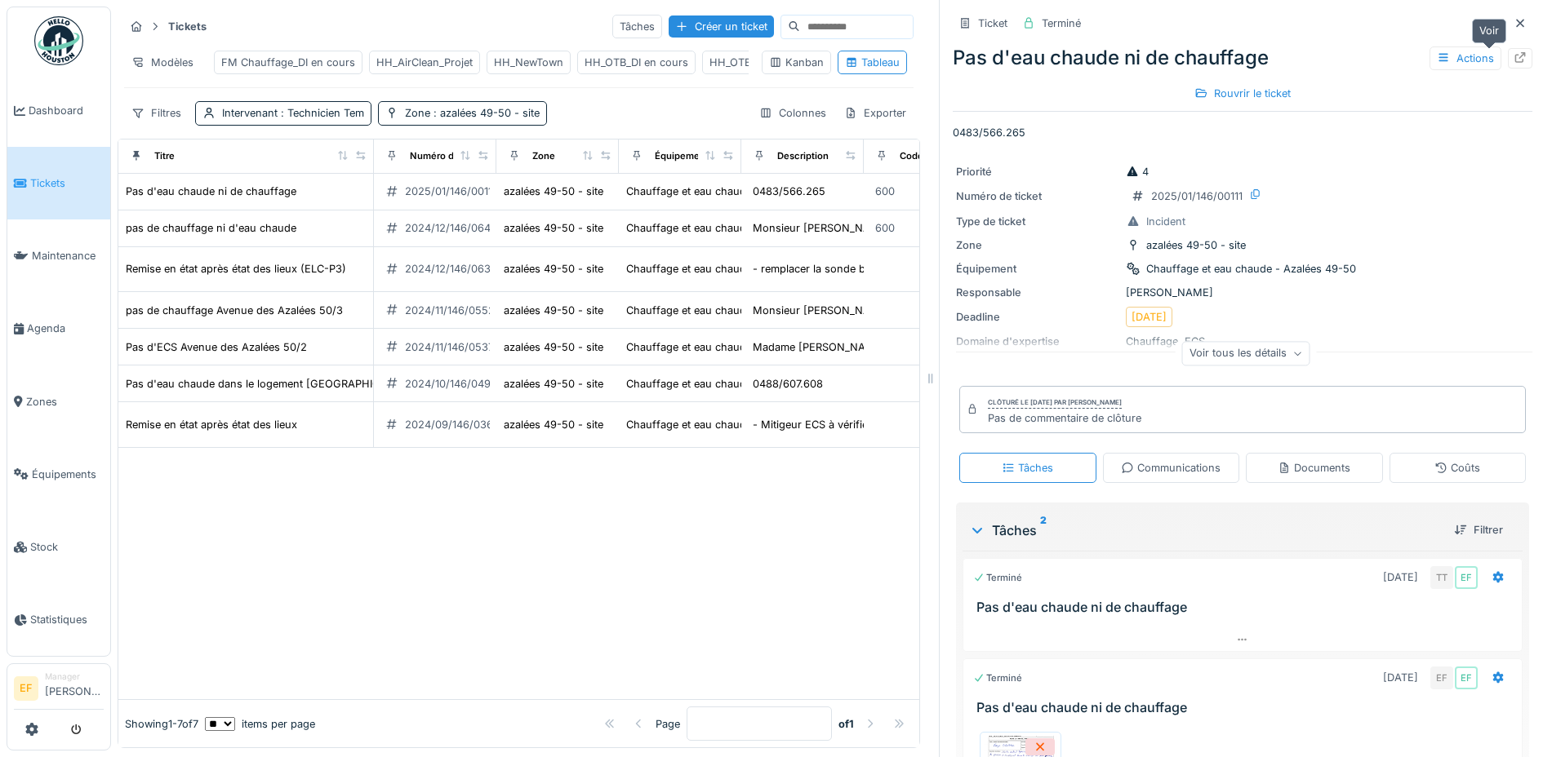
click at [1513, 57] on icon at bounding box center [1519, 57] width 13 height 11
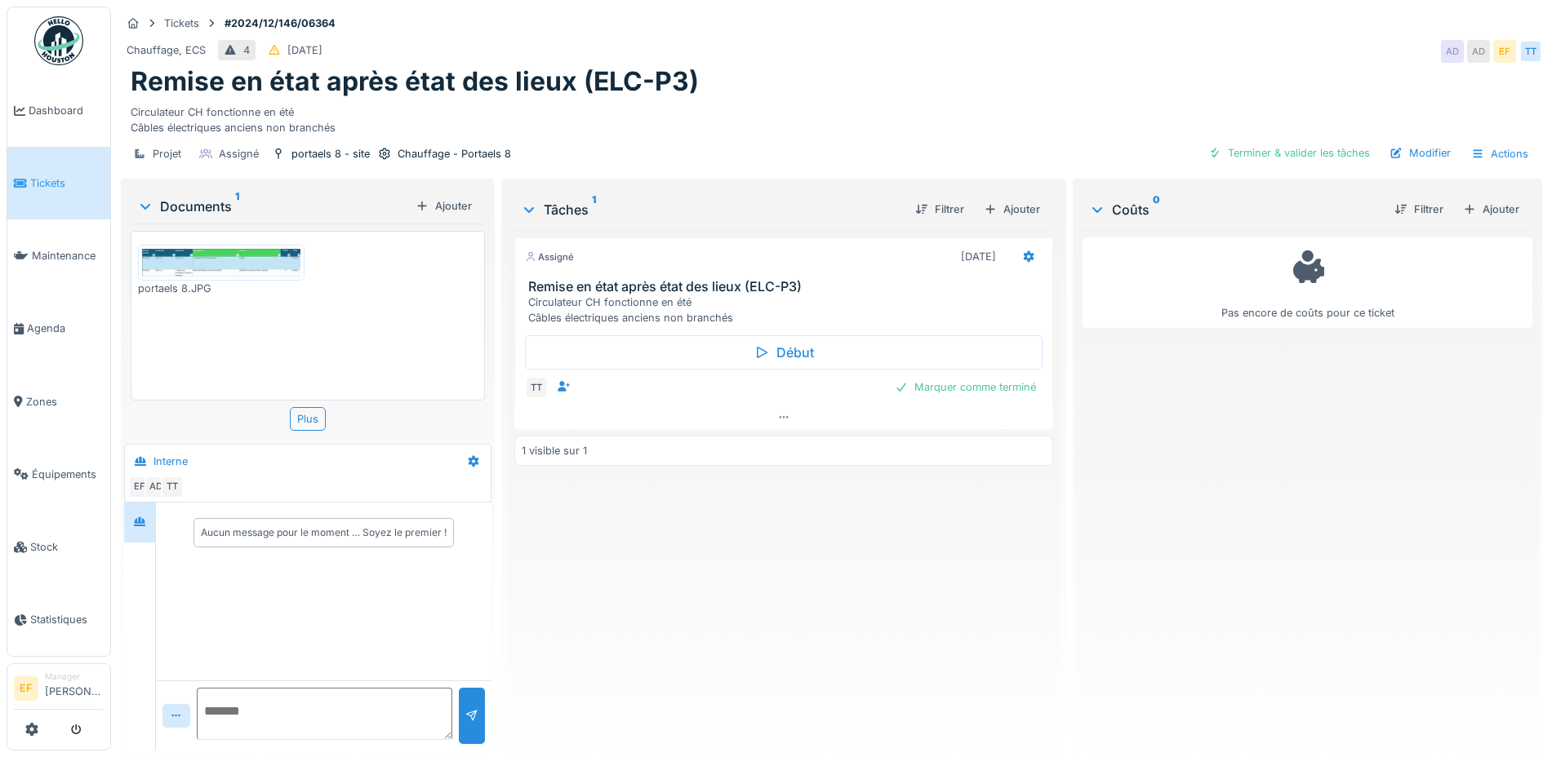
click at [156, 527] on div at bounding box center [140, 627] width 32 height 248
click at [140, 520] on icon at bounding box center [139, 521] width 11 height 9
click at [651, 131] on div "Circulateur CH fonctionne en été Câbles électriques anciens non branchés" at bounding box center [831, 117] width 1401 height 38
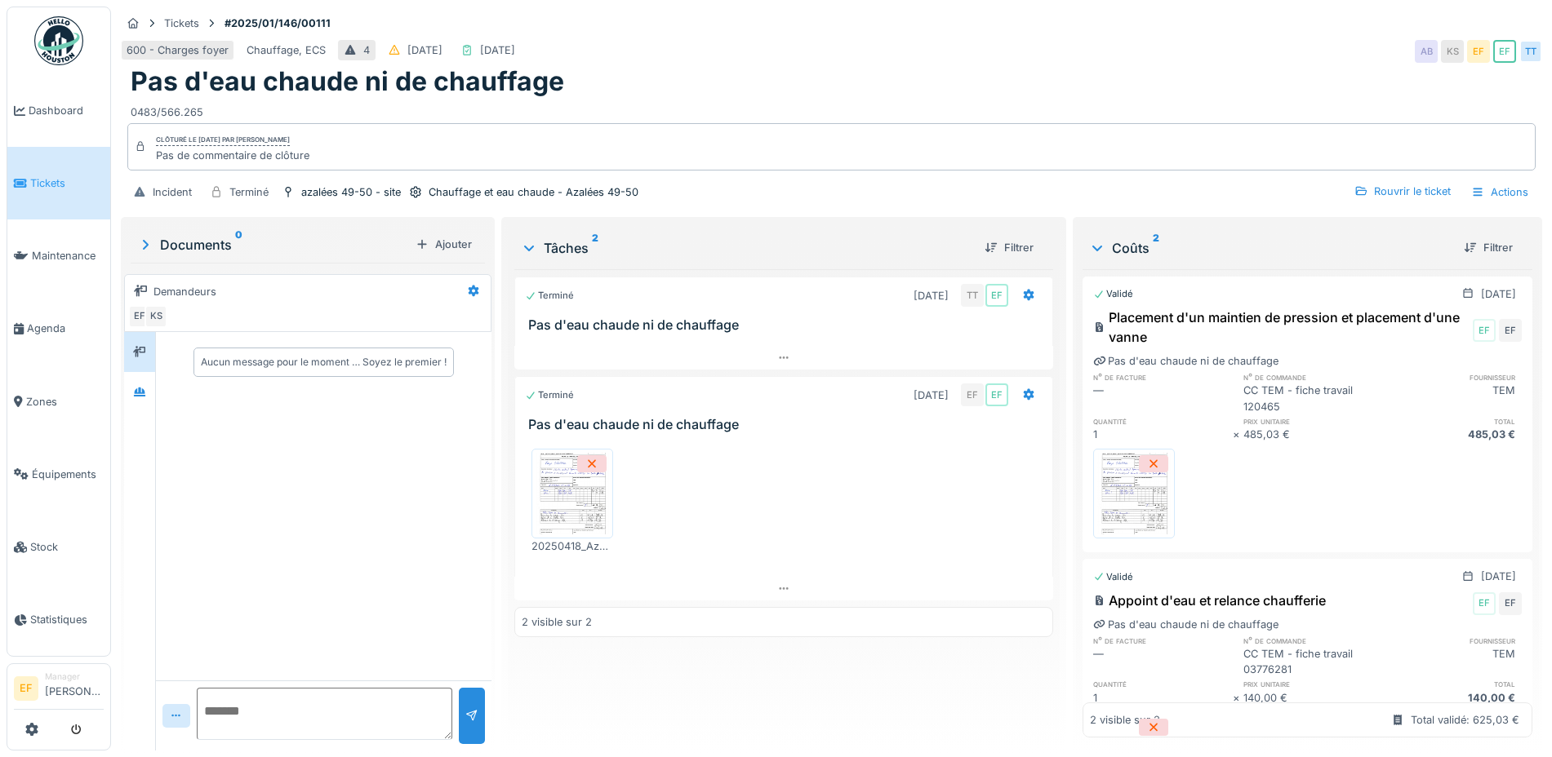
scroll to position [16, 0]
click at [584, 499] on img at bounding box center [571, 494] width 73 height 82
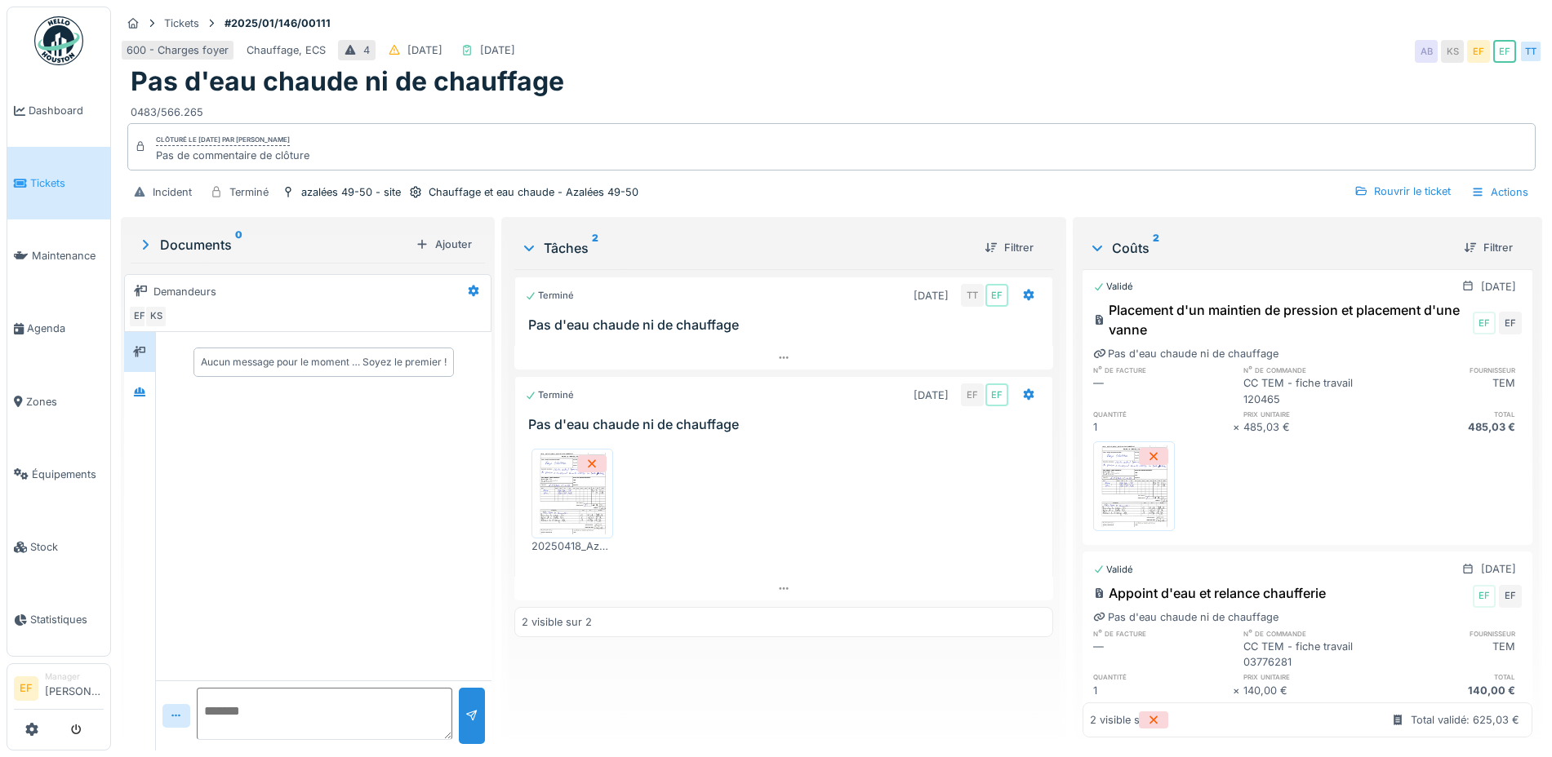
scroll to position [0, 0]
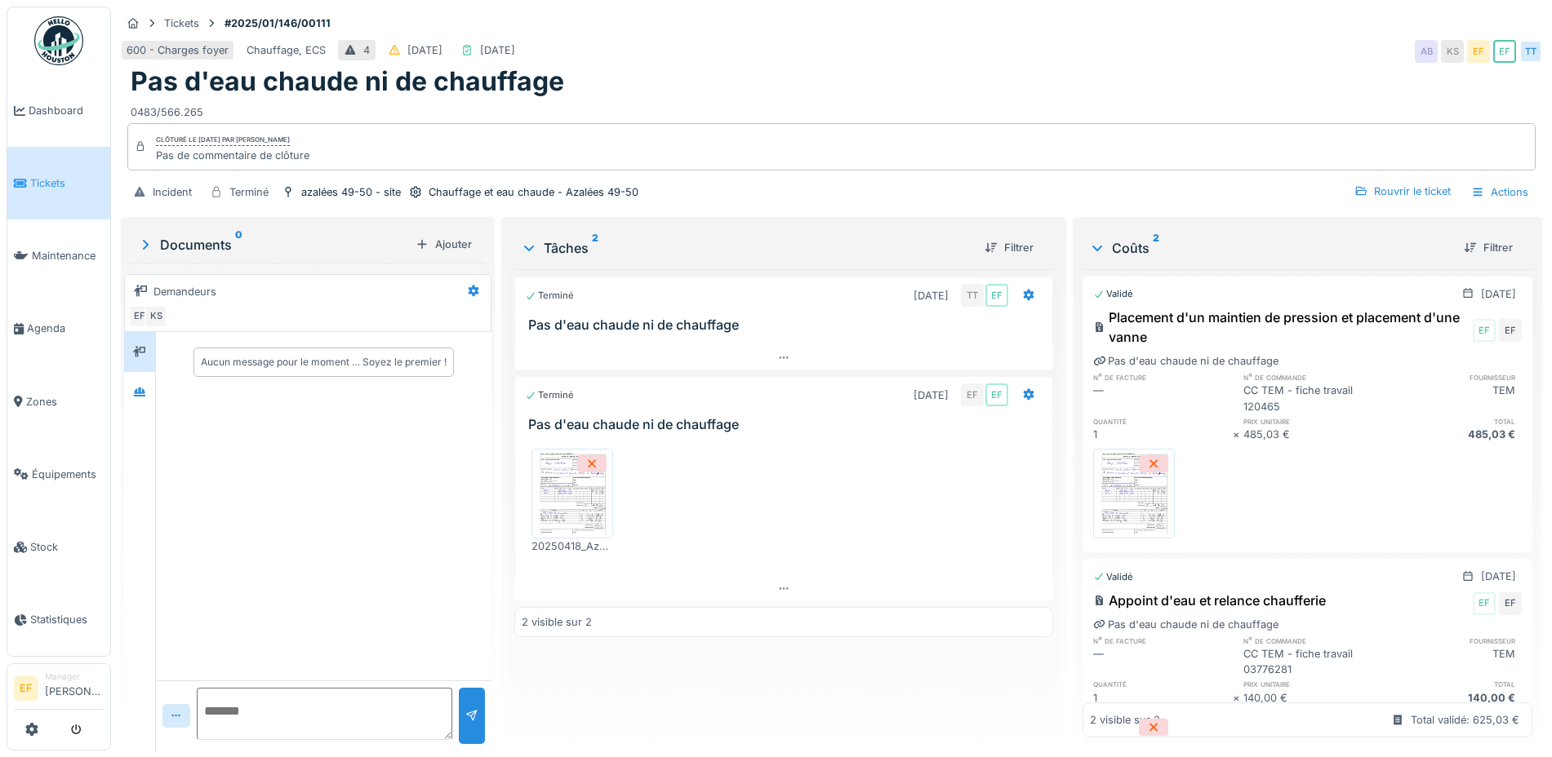
click at [793, 683] on div "Terminé [DATE] TT EF Pas d'eau chaude ni de chauffage Terminé [DATE] EF EF Pas …" at bounding box center [783, 503] width 539 height 469
